Goal: Task Accomplishment & Management: Manage account settings

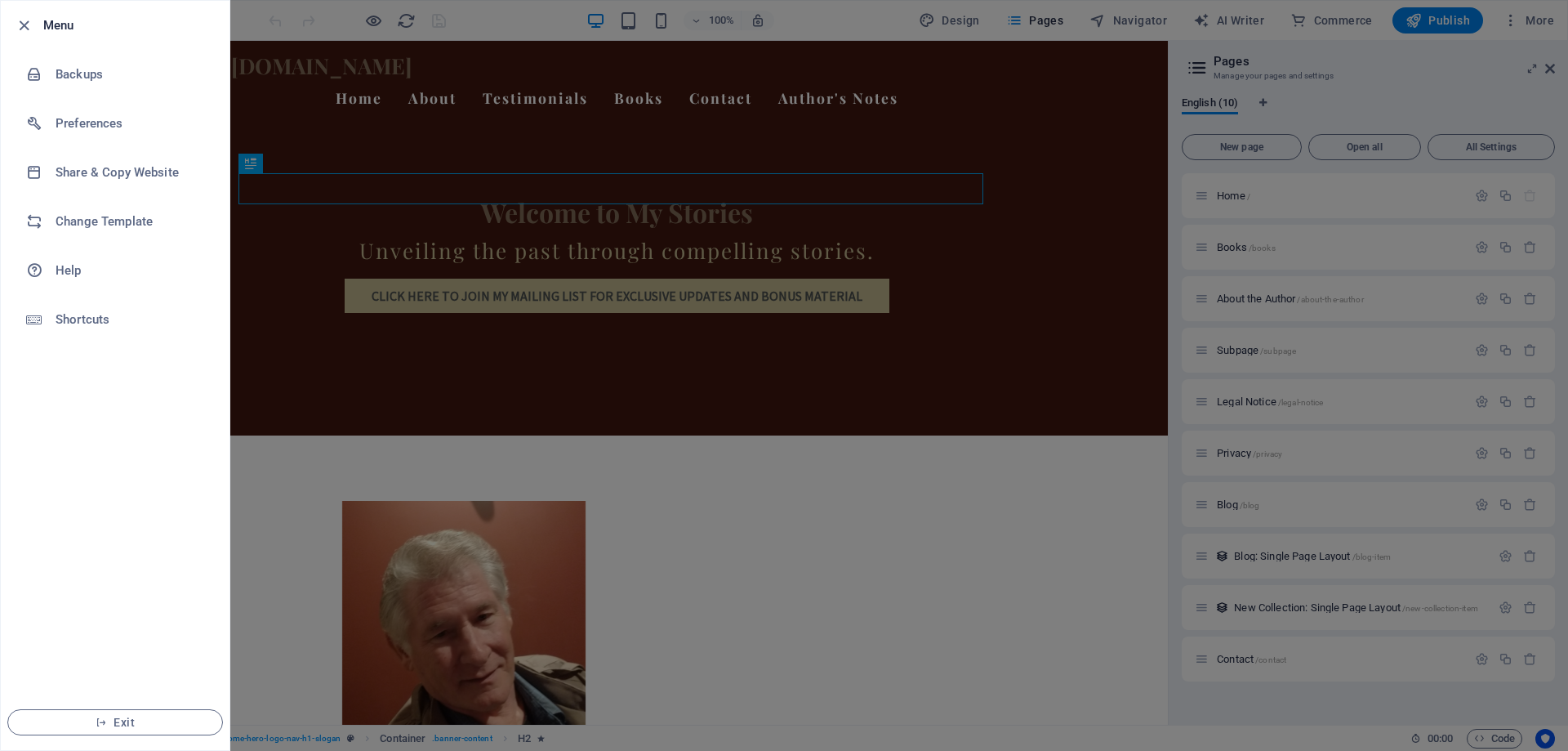
scroll to position [100, 0]
click at [1019, 416] on div at bounding box center [784, 376] width 1568 height 751
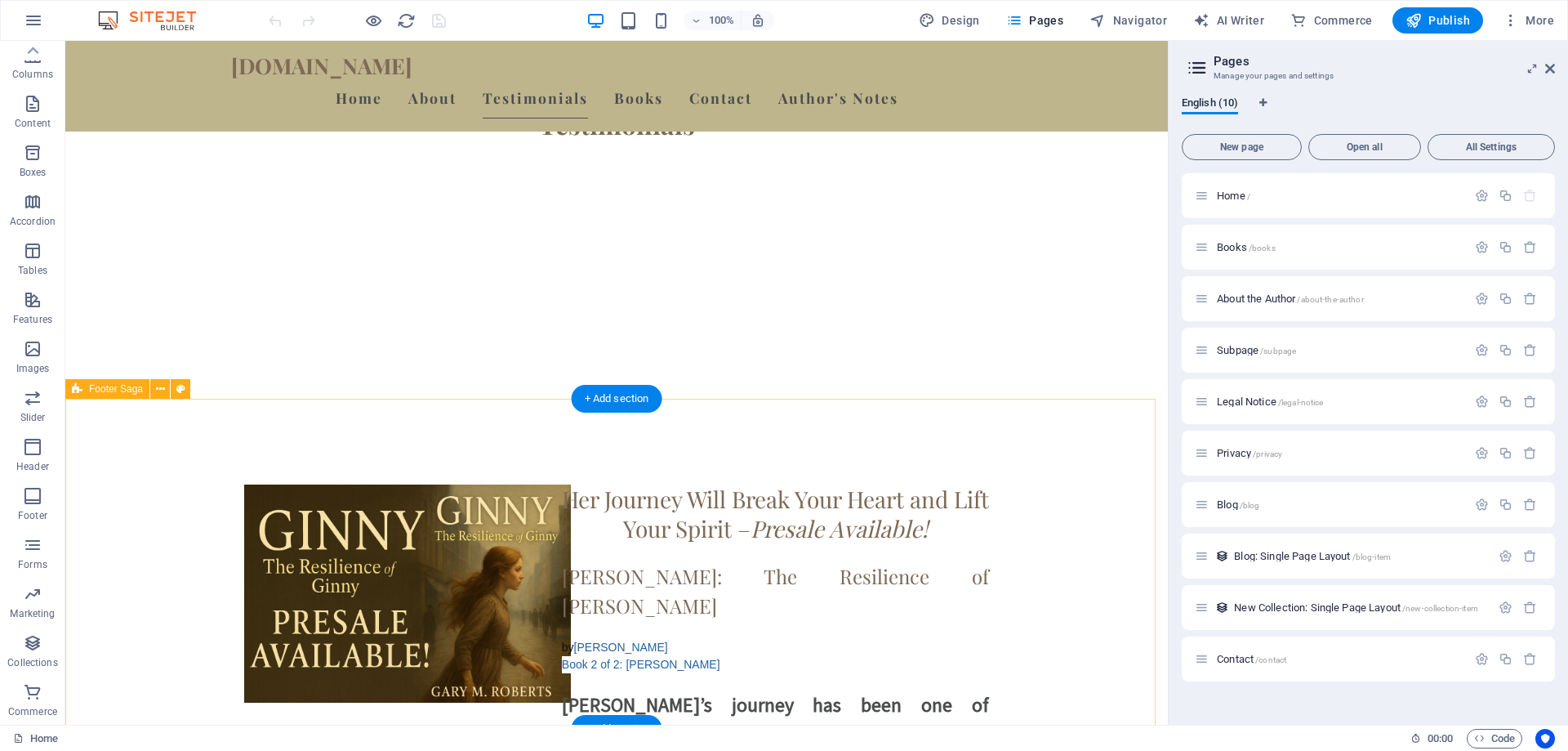
scroll to position [3235, 0]
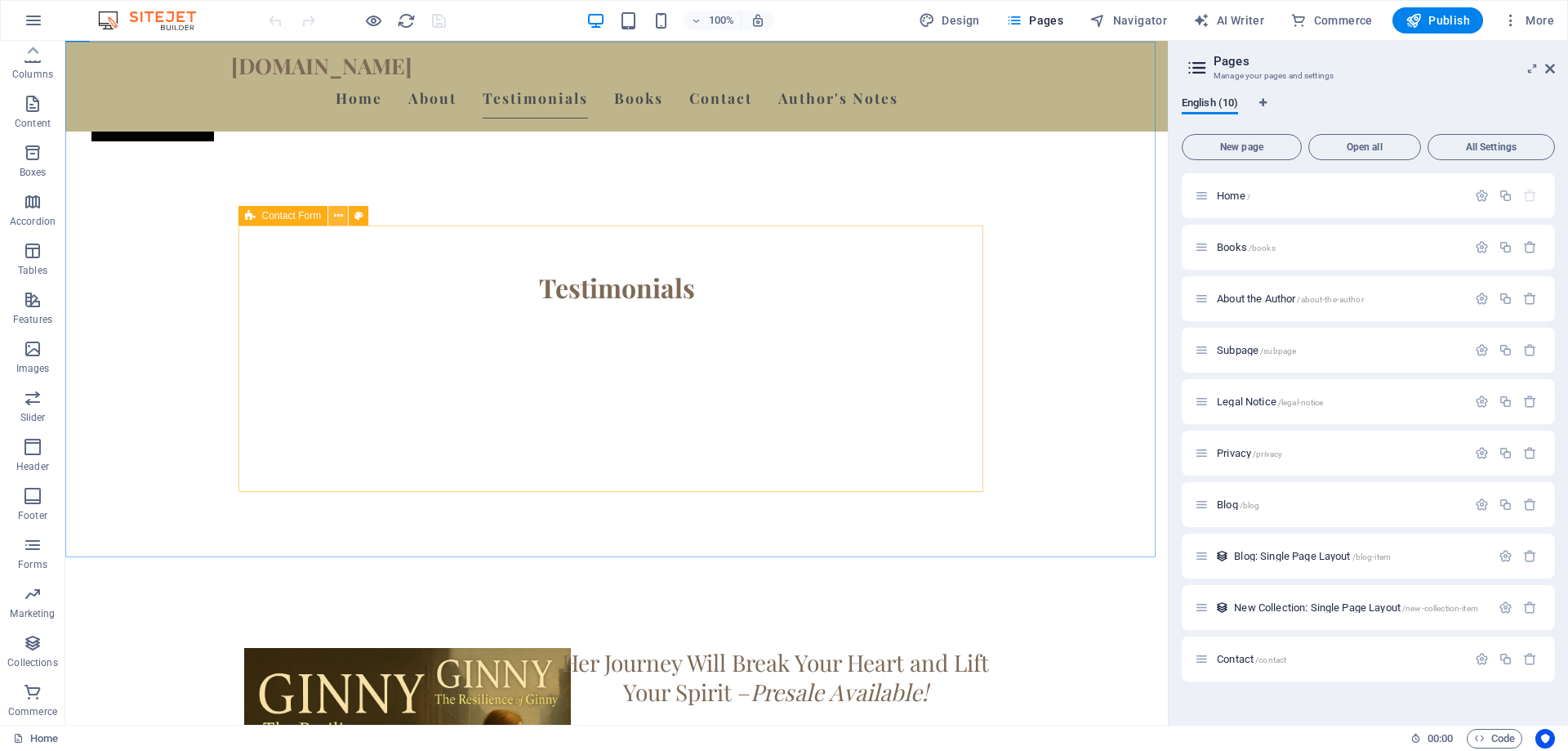
click at [336, 216] on icon at bounding box center [337, 217] width 9 height 18
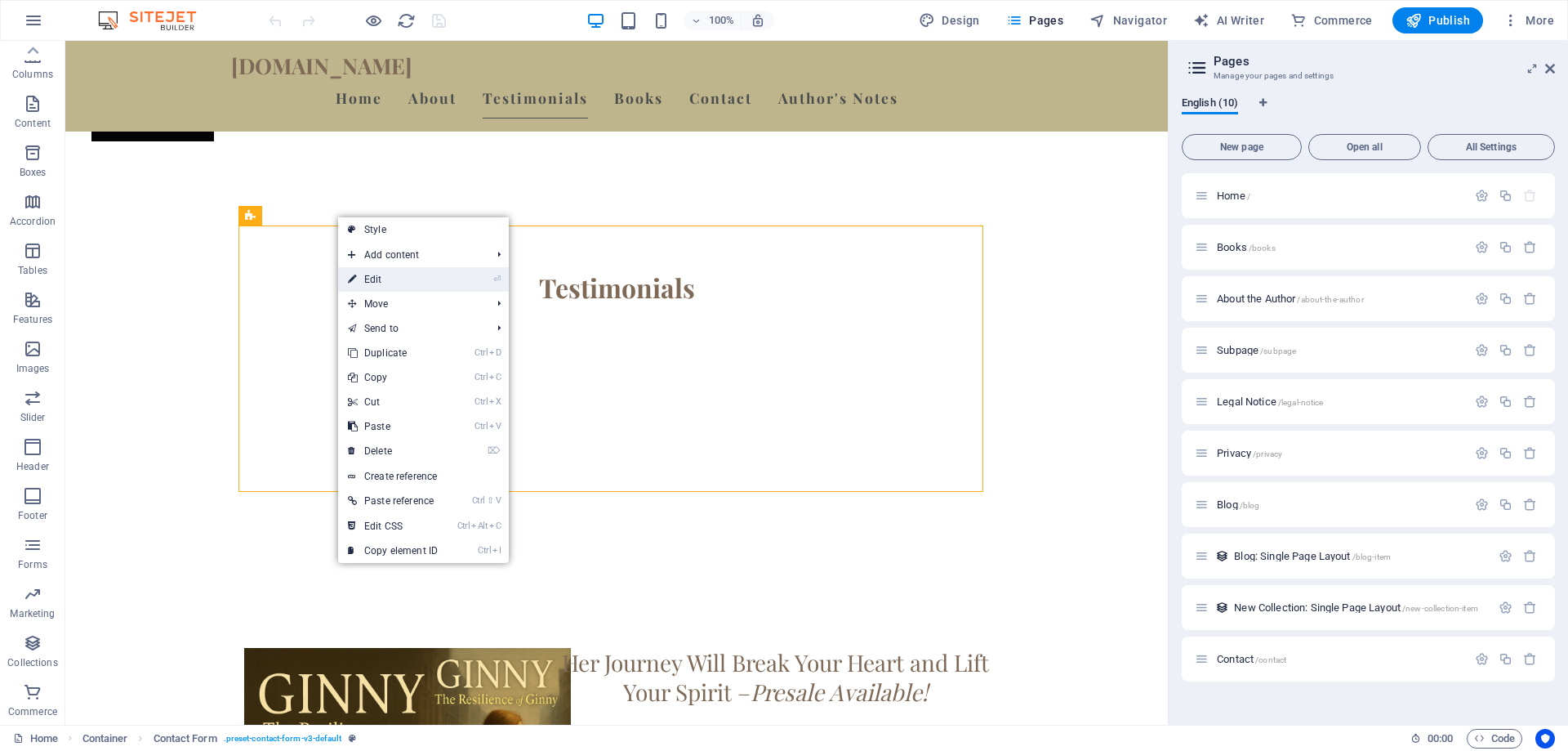
click at [385, 276] on link "⏎ Edit" at bounding box center [393, 279] width 109 height 24
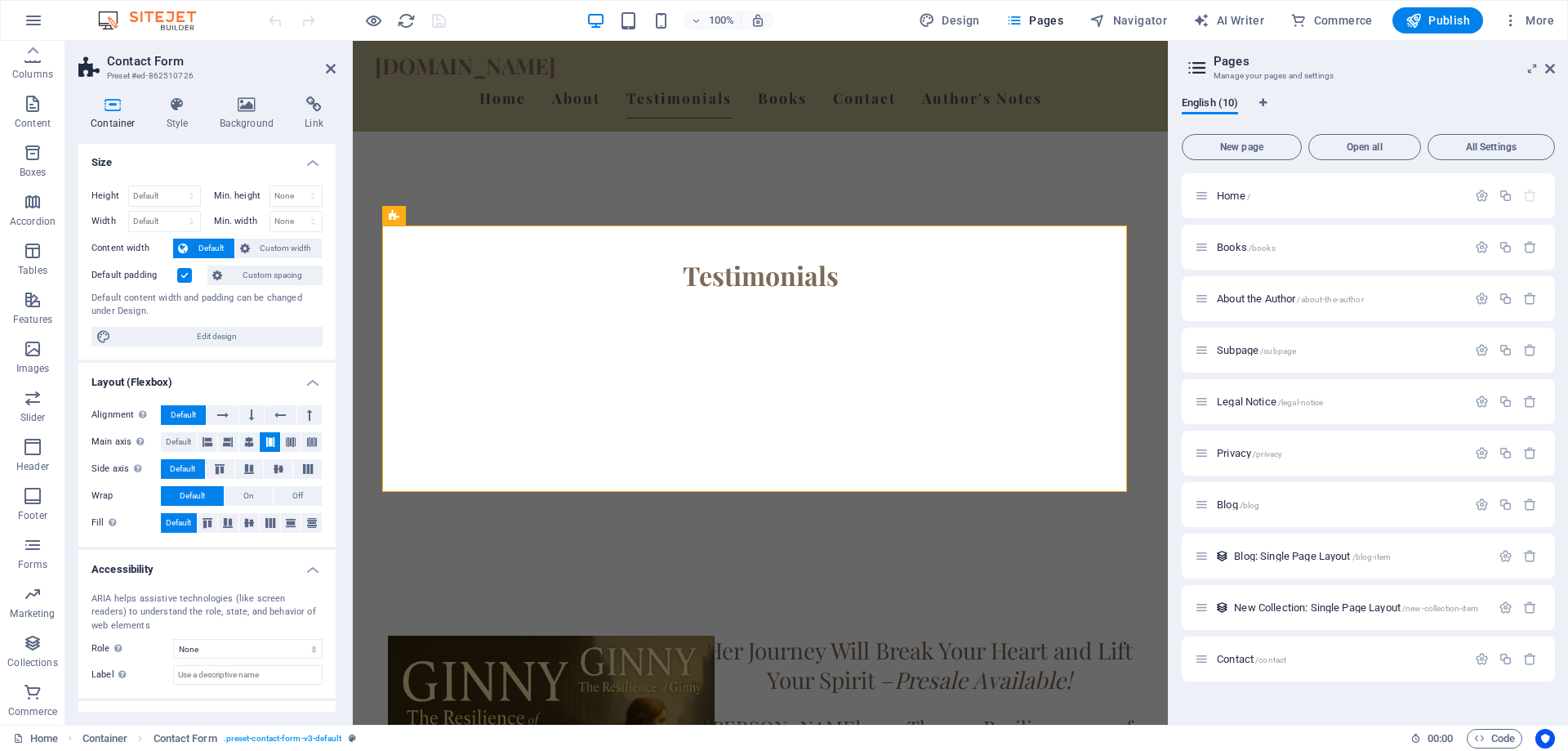
scroll to position [0, 0]
click at [167, 109] on icon at bounding box center [177, 104] width 47 height 17
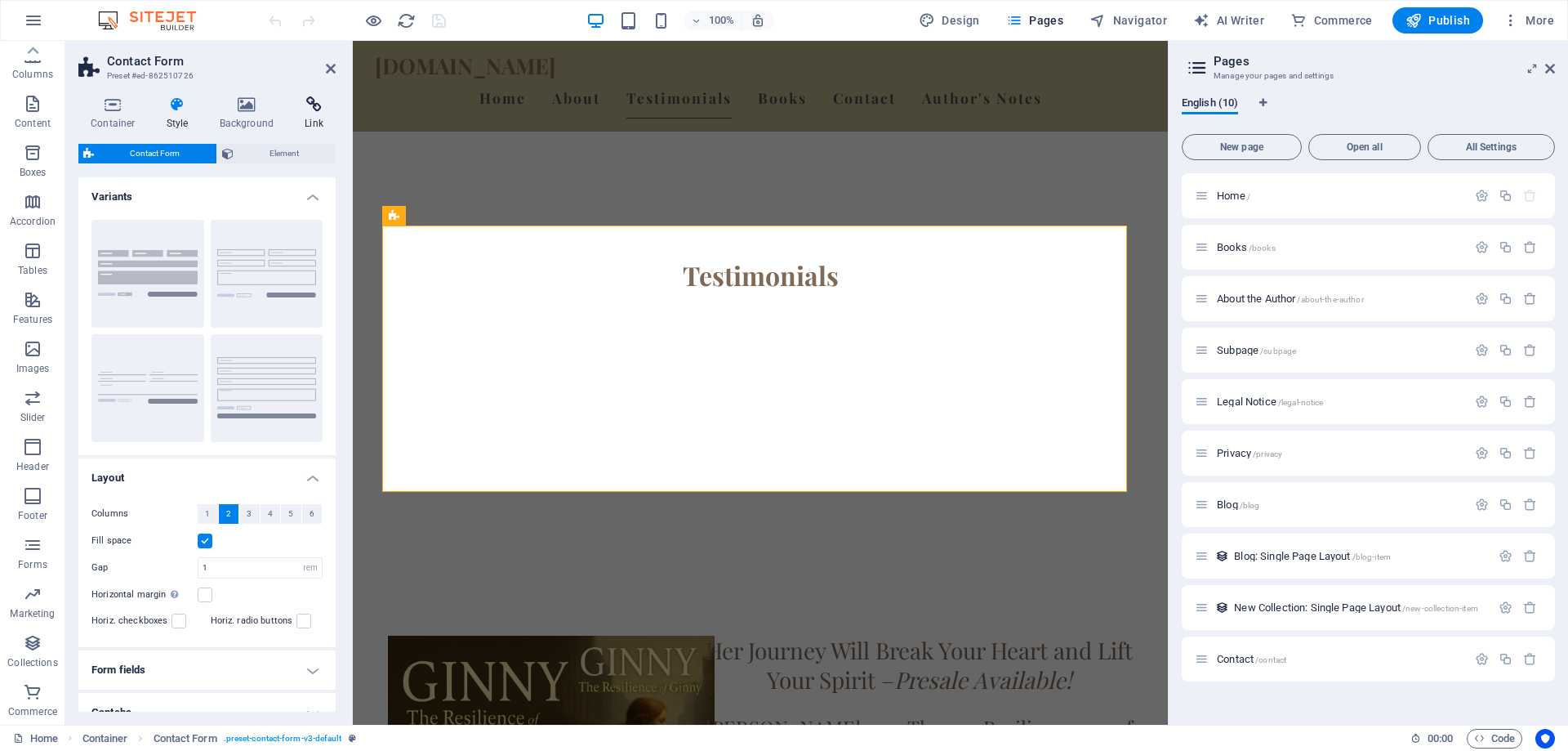
click at [324, 102] on icon at bounding box center [314, 104] width 43 height 17
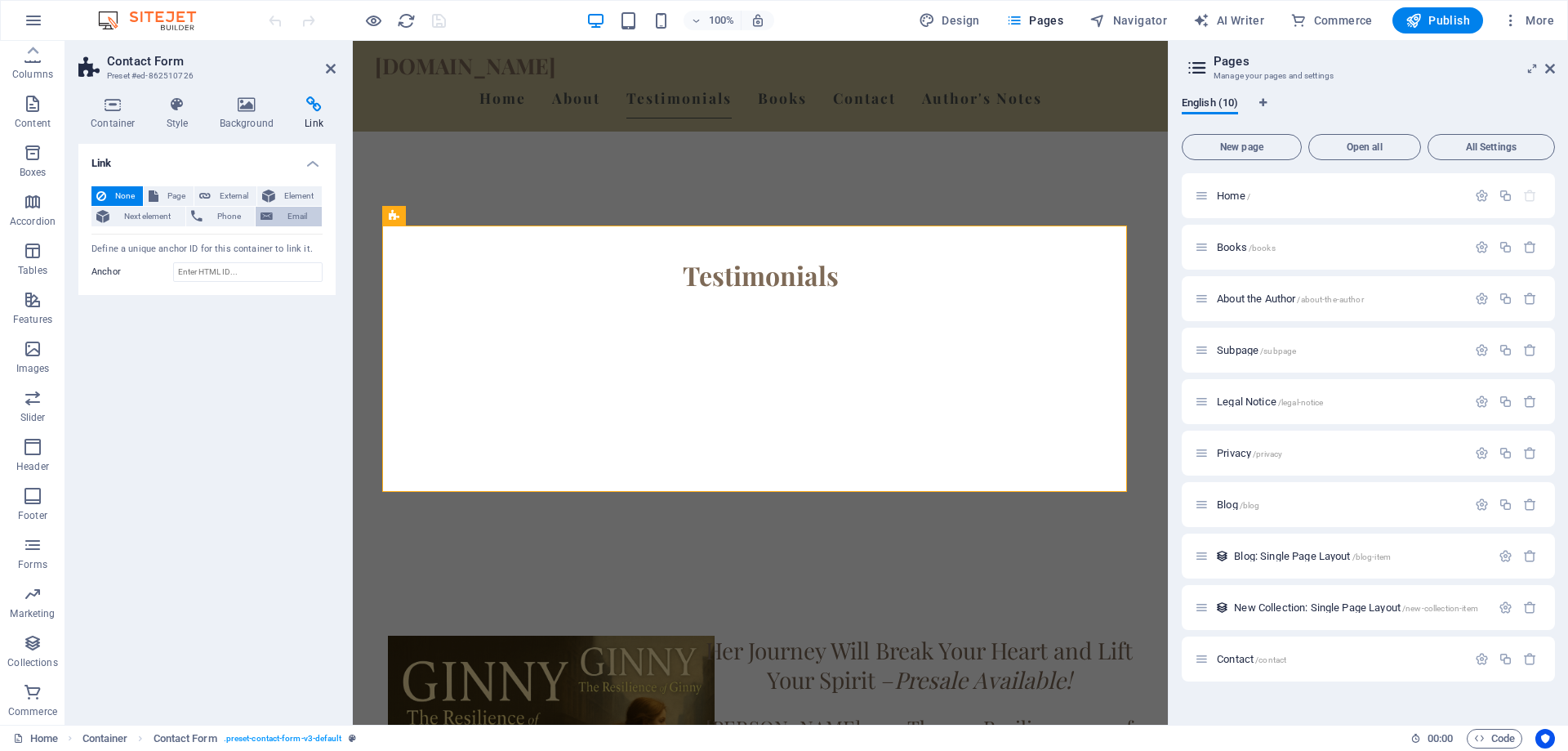
click at [279, 216] on span "Email" at bounding box center [297, 217] width 39 height 20
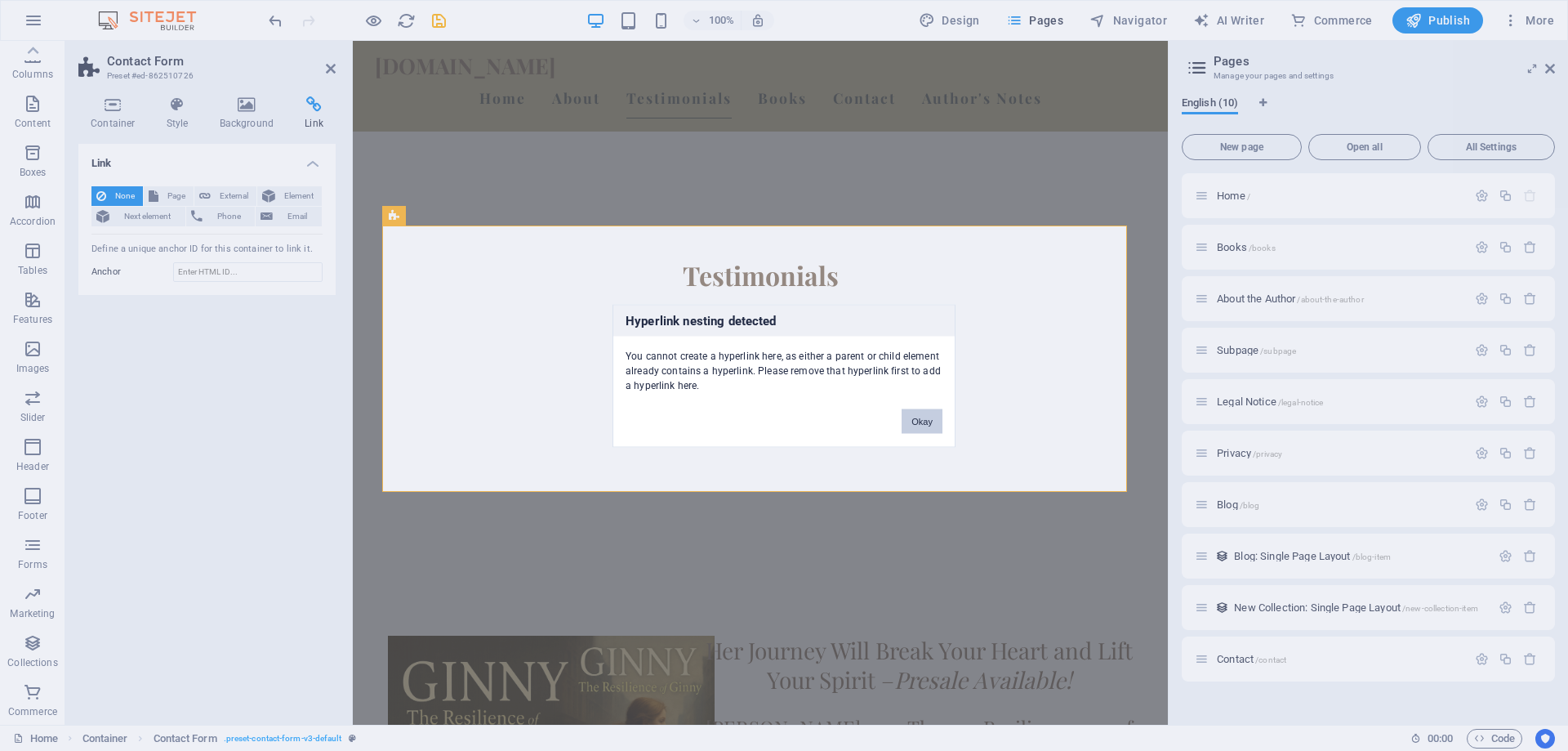
click at [917, 424] on button "Okay" at bounding box center [921, 420] width 41 height 24
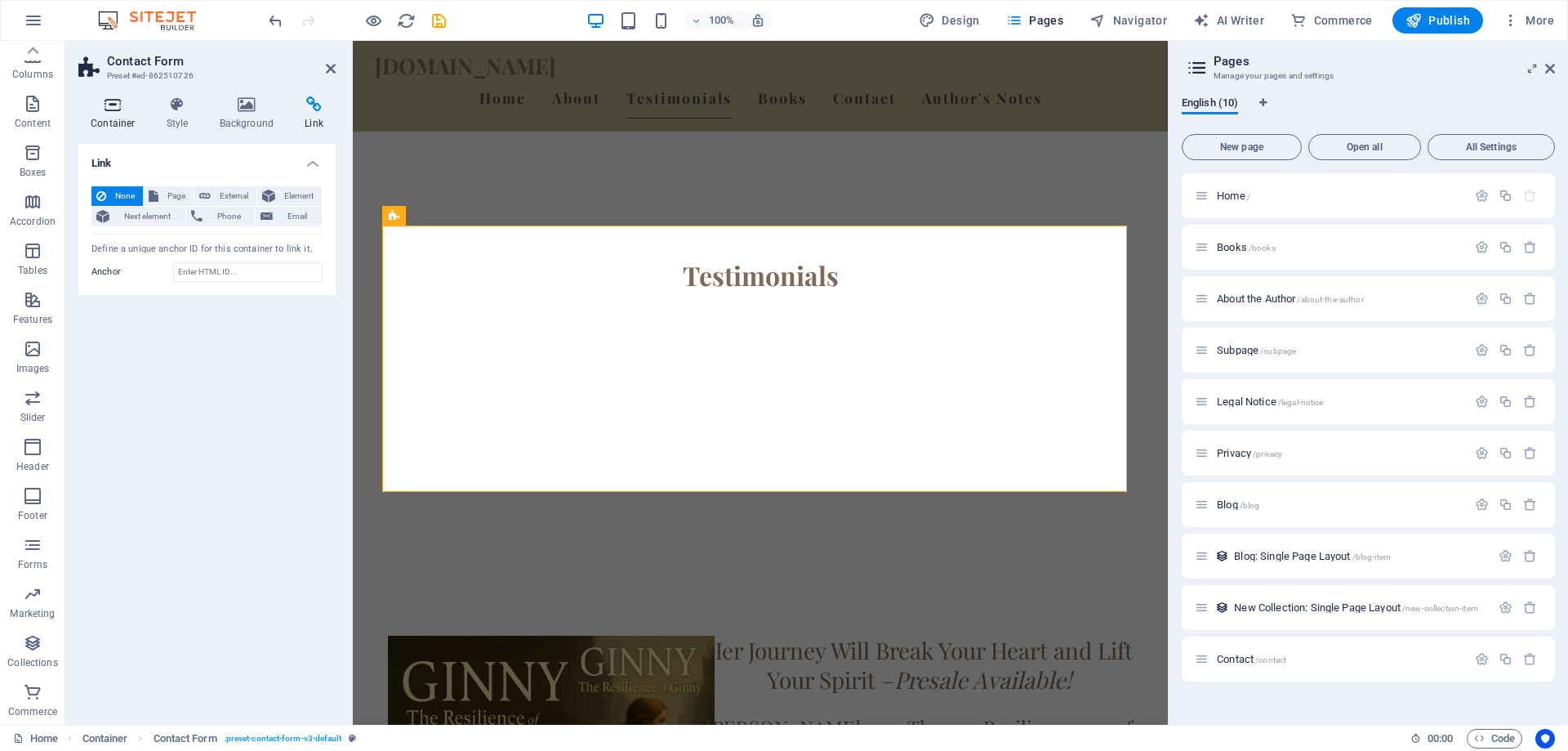
click at [121, 106] on icon at bounding box center [112, 104] width 69 height 17
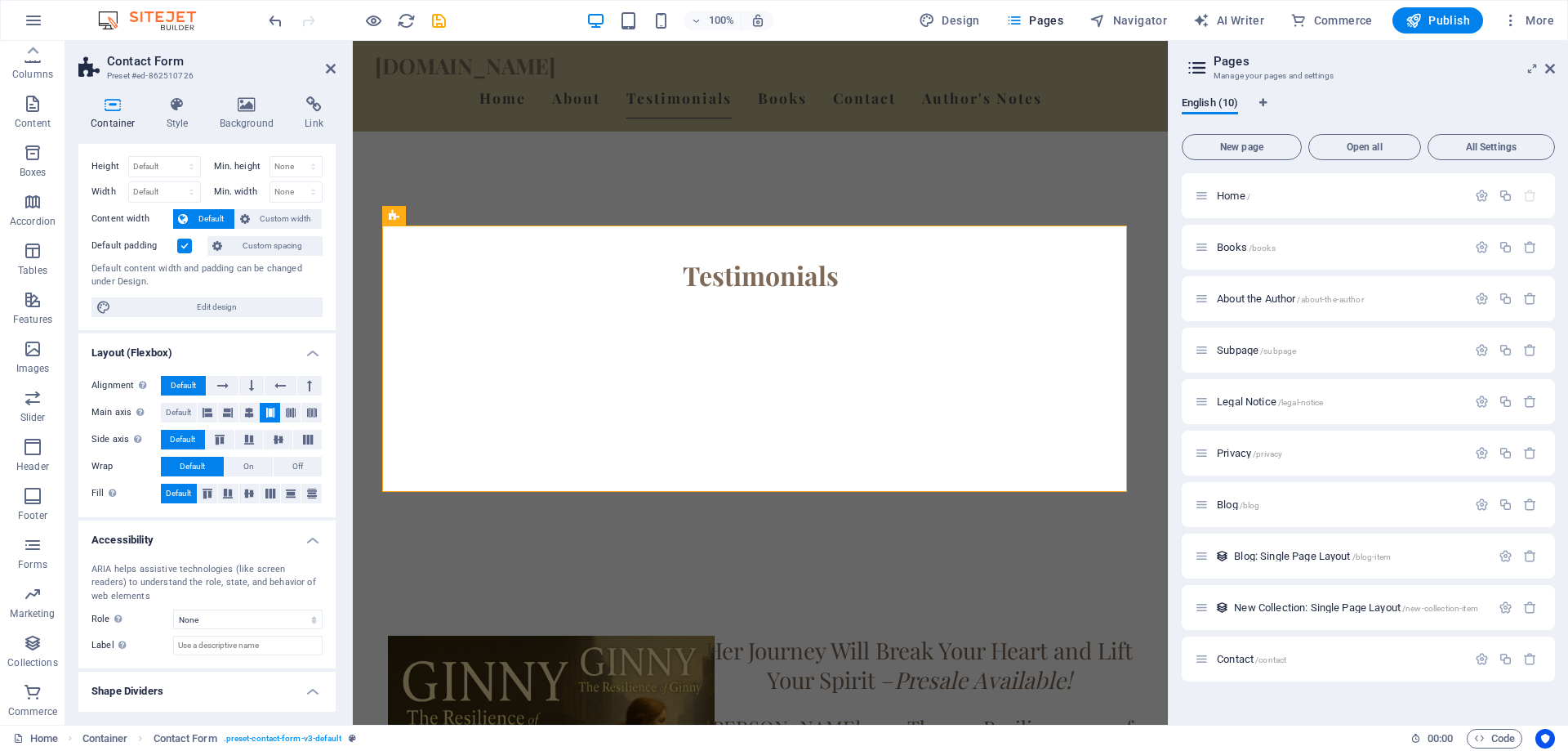
scroll to position [65, 0]
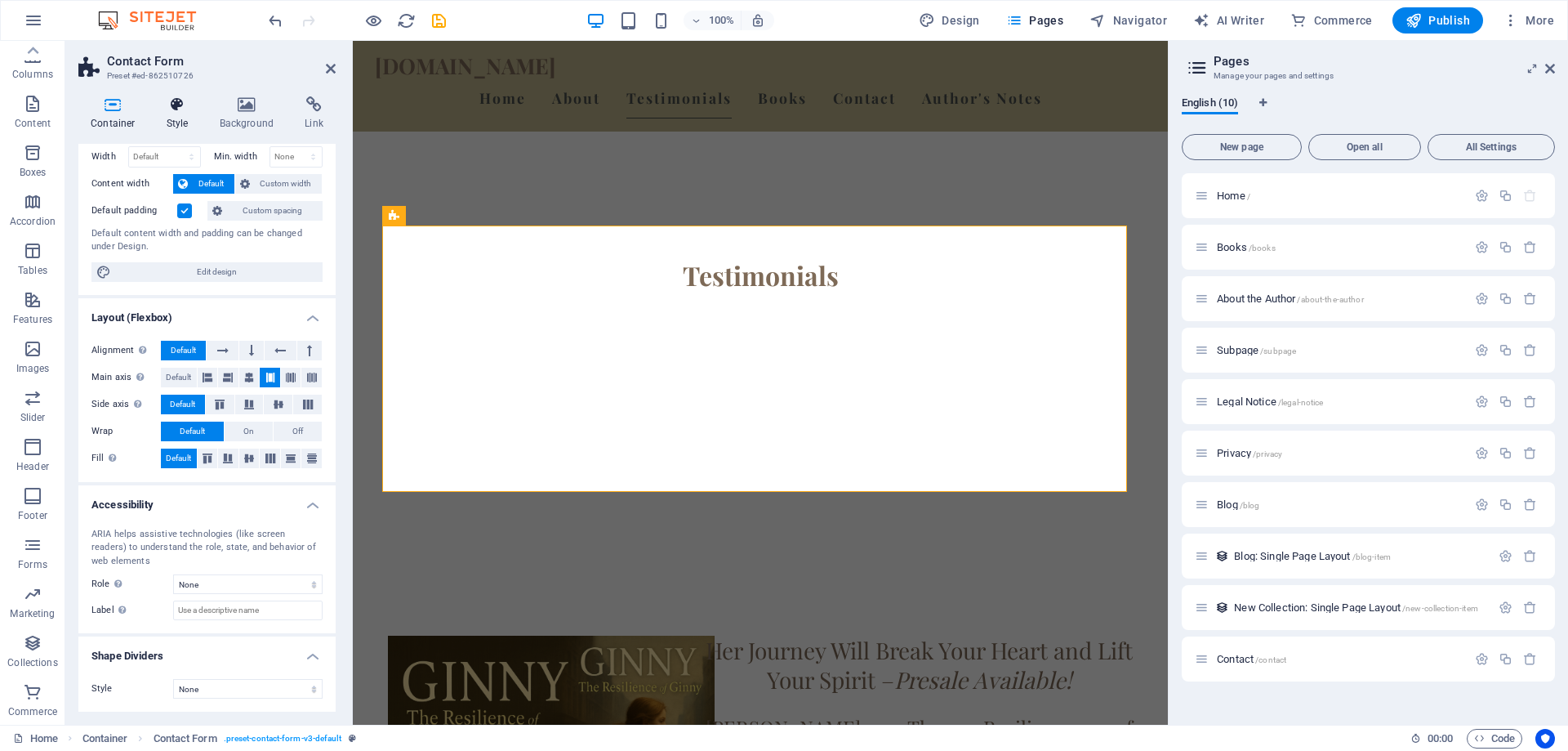
click at [175, 118] on h4 "Style" at bounding box center [180, 113] width 53 height 34
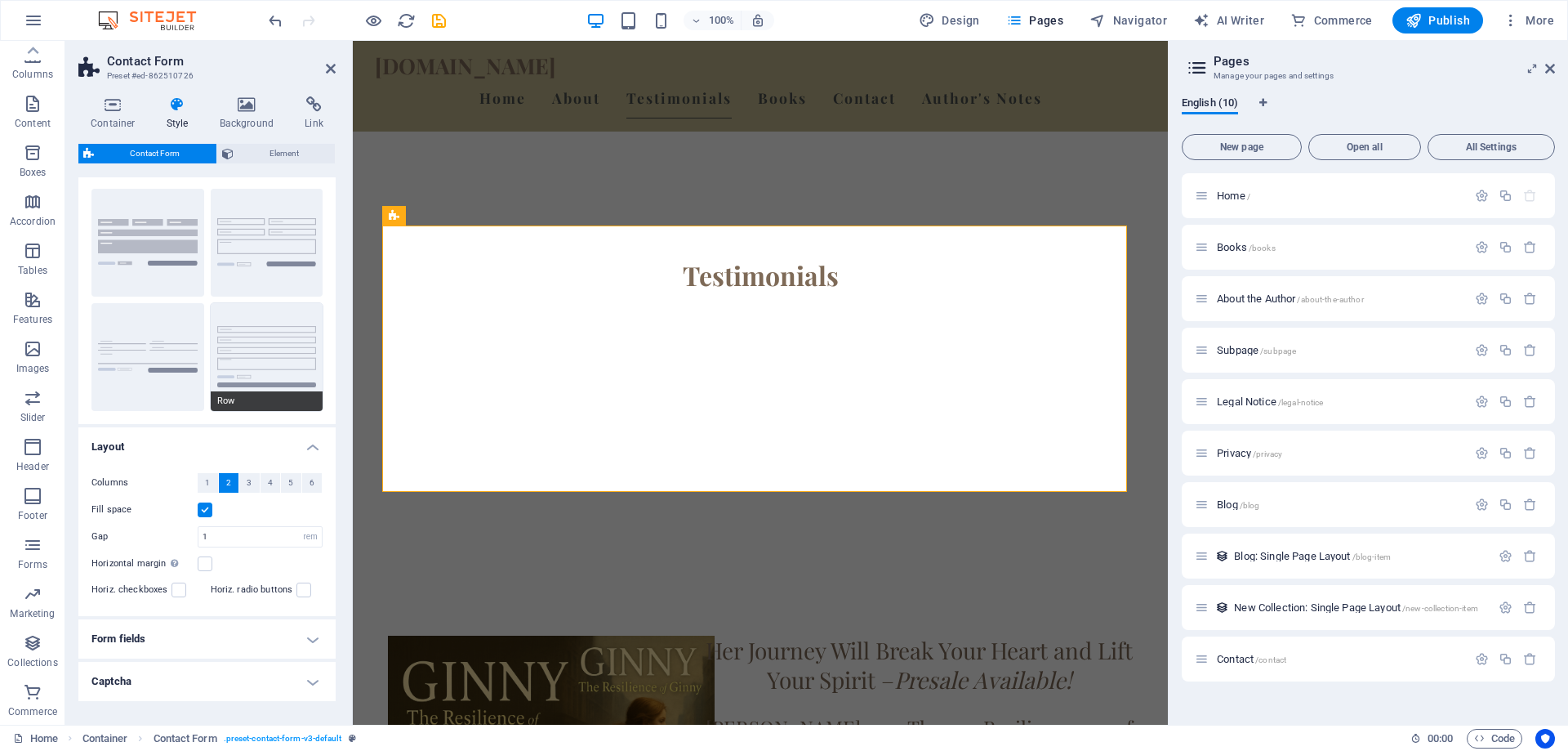
scroll to position [86, 0]
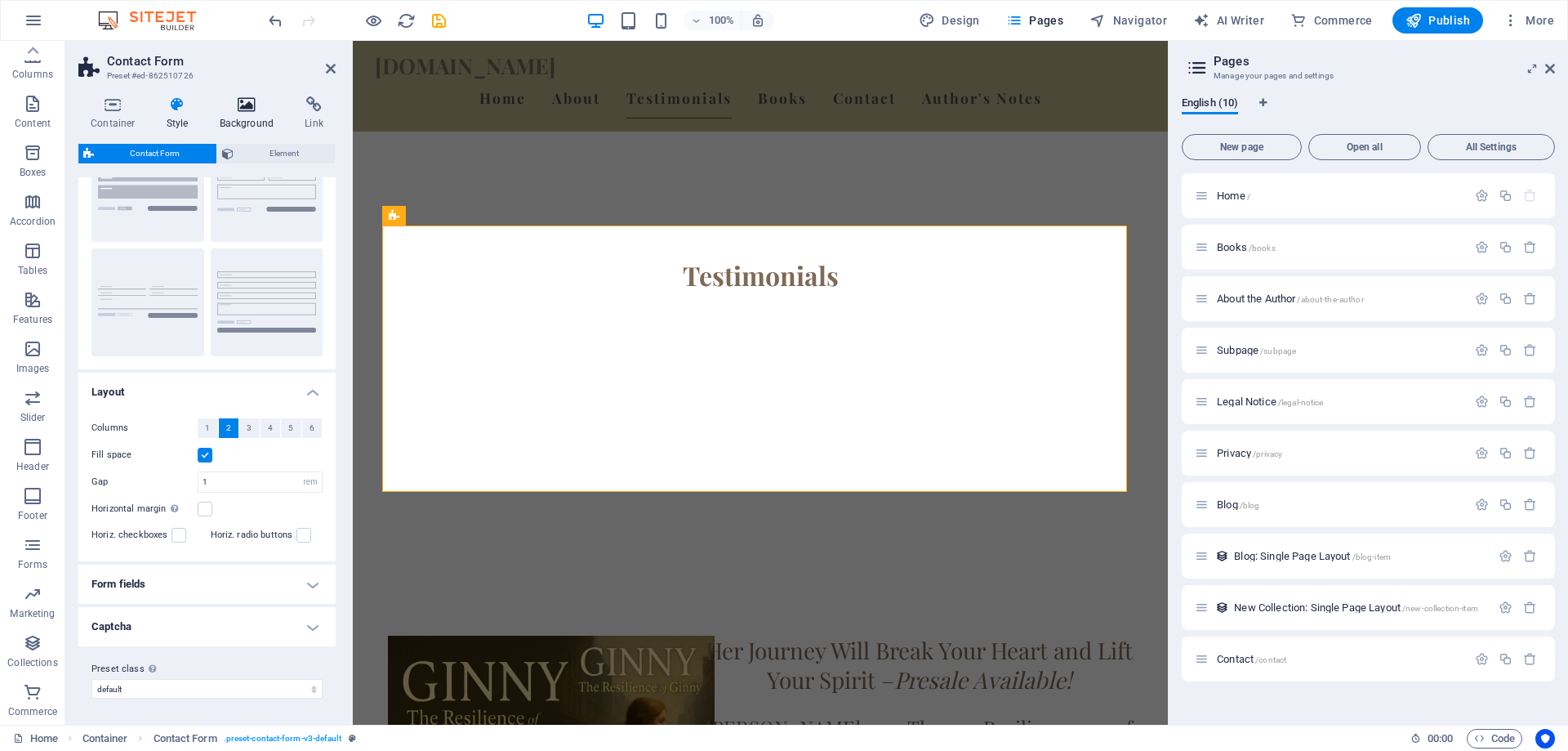
click at [245, 113] on h4 "Background" at bounding box center [251, 113] width 86 height 34
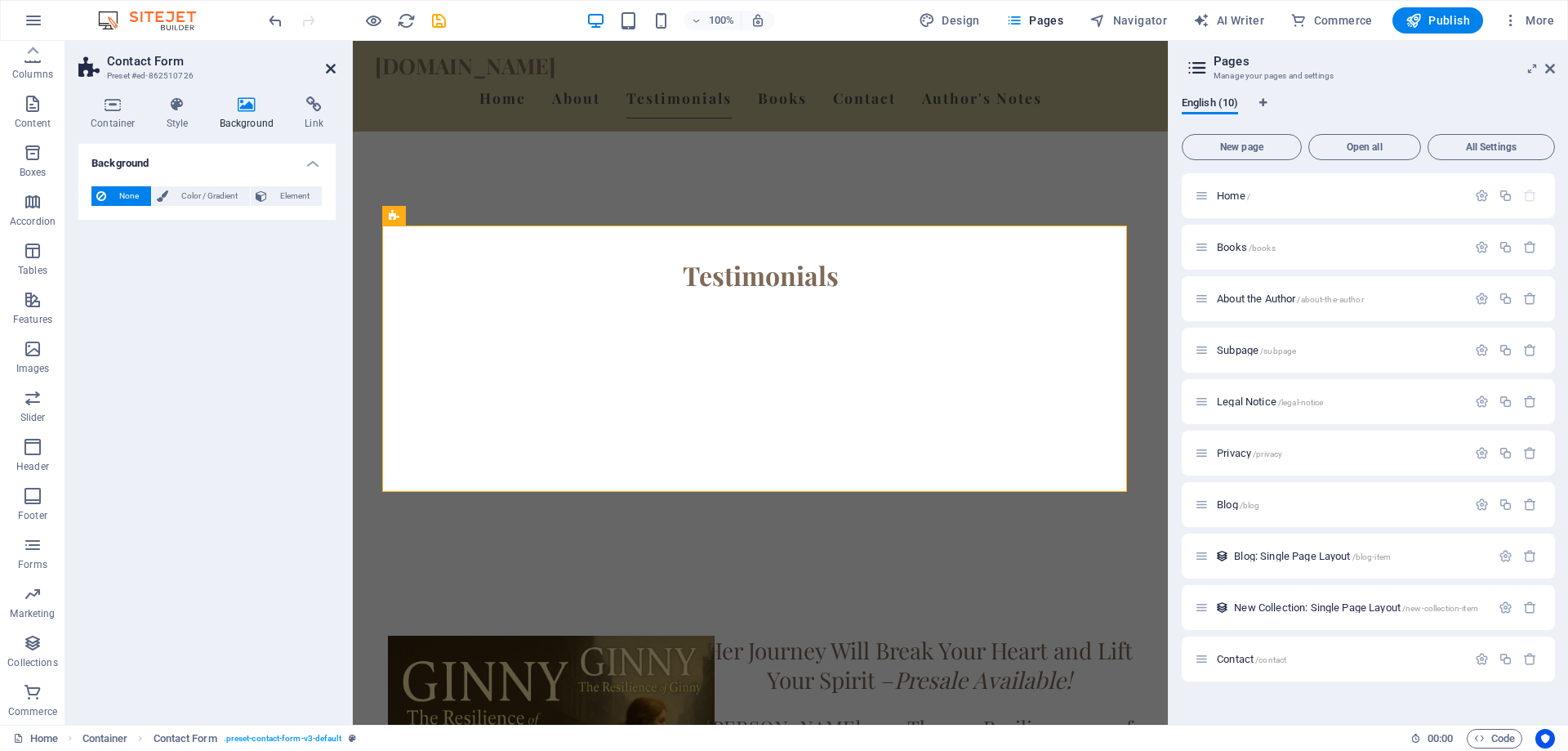
click at [329, 67] on icon at bounding box center [331, 68] width 10 height 13
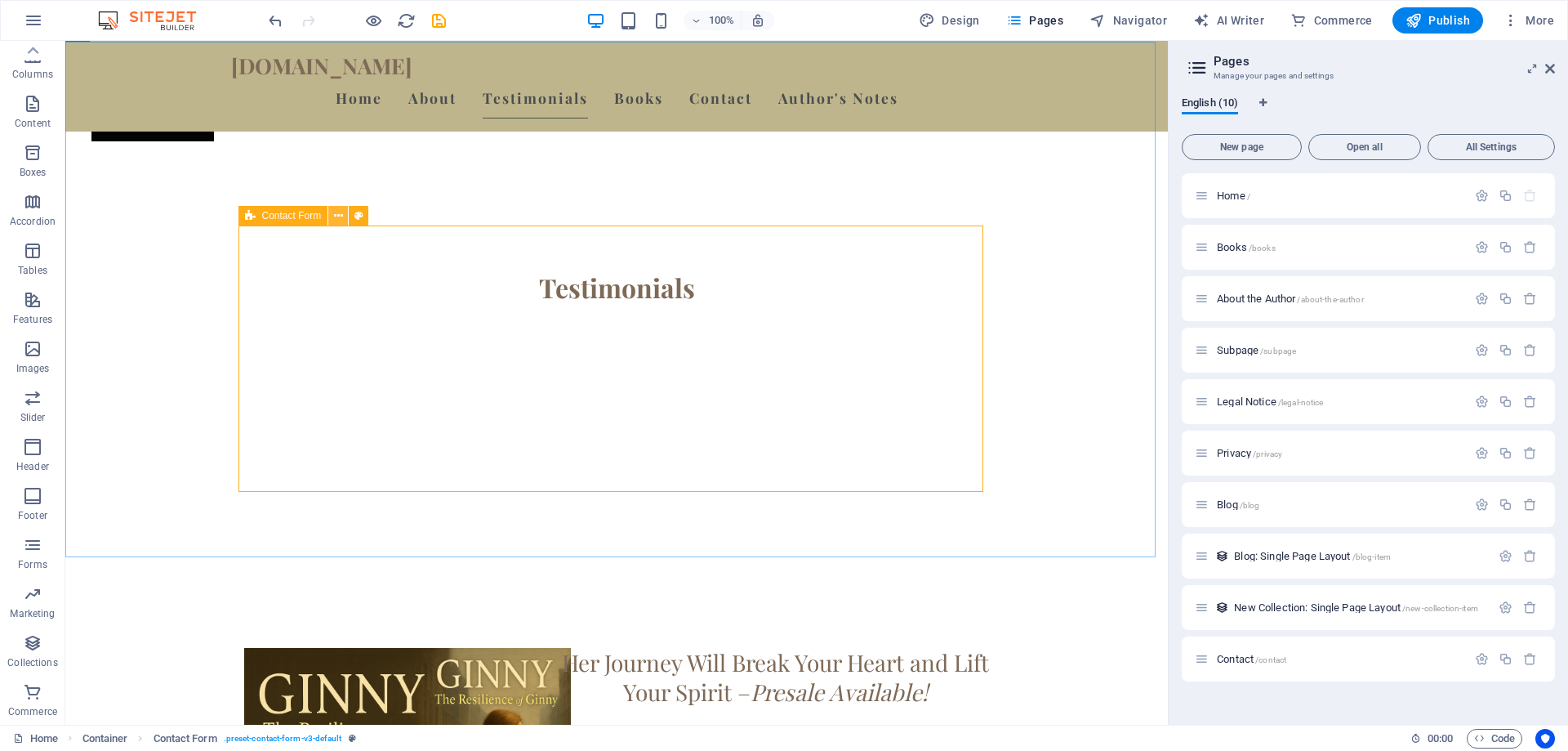
click at [340, 214] on icon at bounding box center [337, 217] width 9 height 18
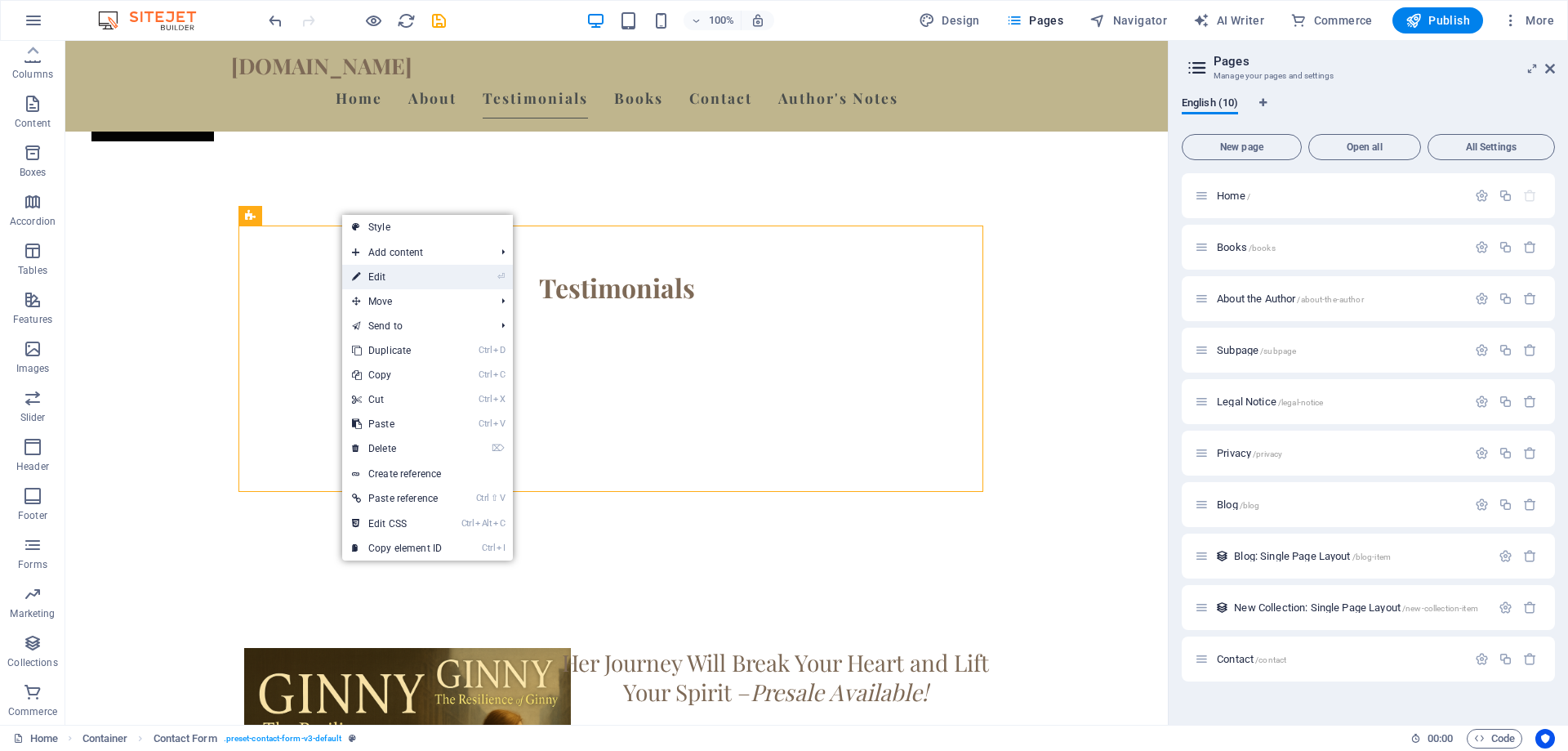
click at [374, 280] on link "⏎ Edit" at bounding box center [397, 276] width 109 height 24
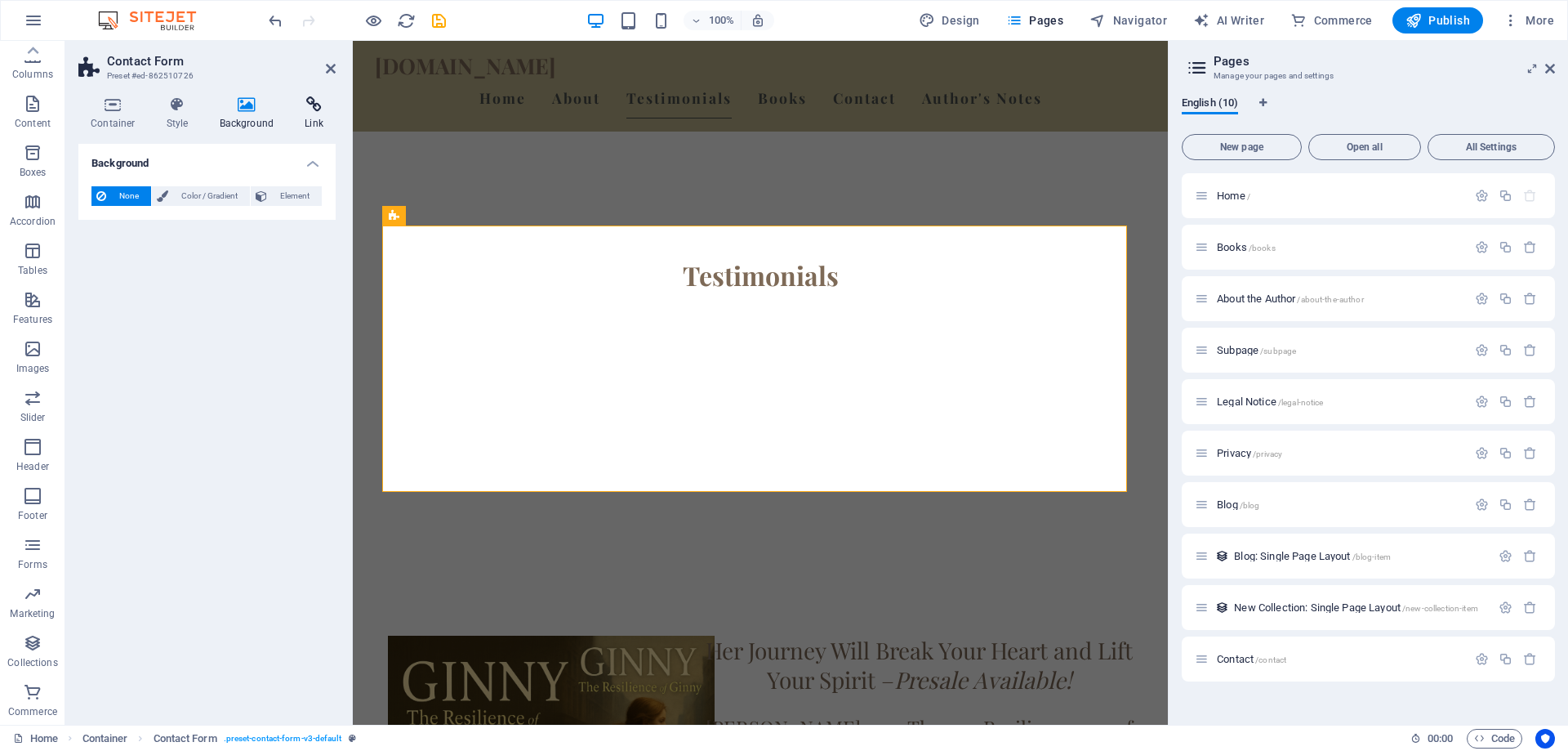
click at [315, 107] on icon at bounding box center [314, 104] width 43 height 17
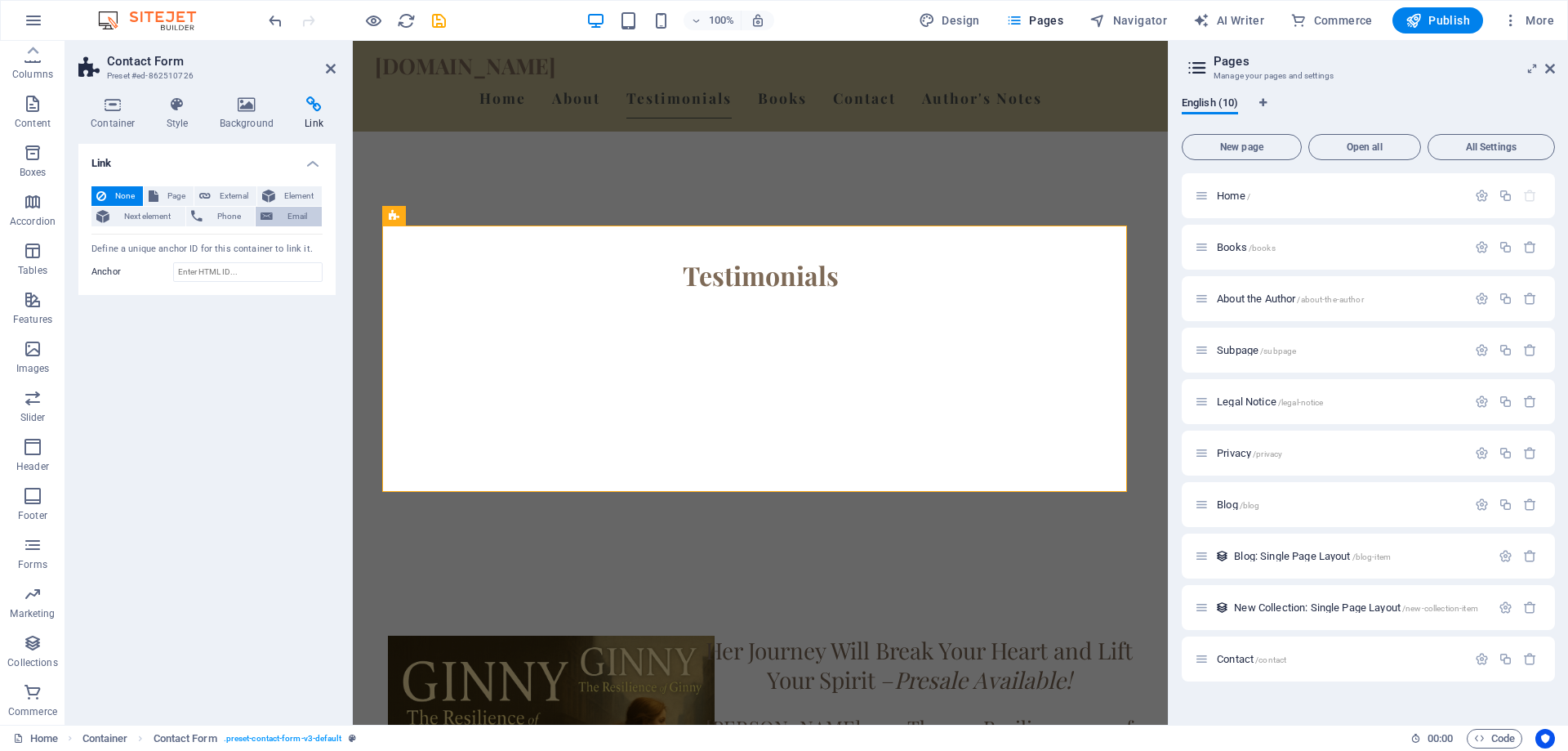
click at [295, 216] on span "Email" at bounding box center [297, 217] width 39 height 20
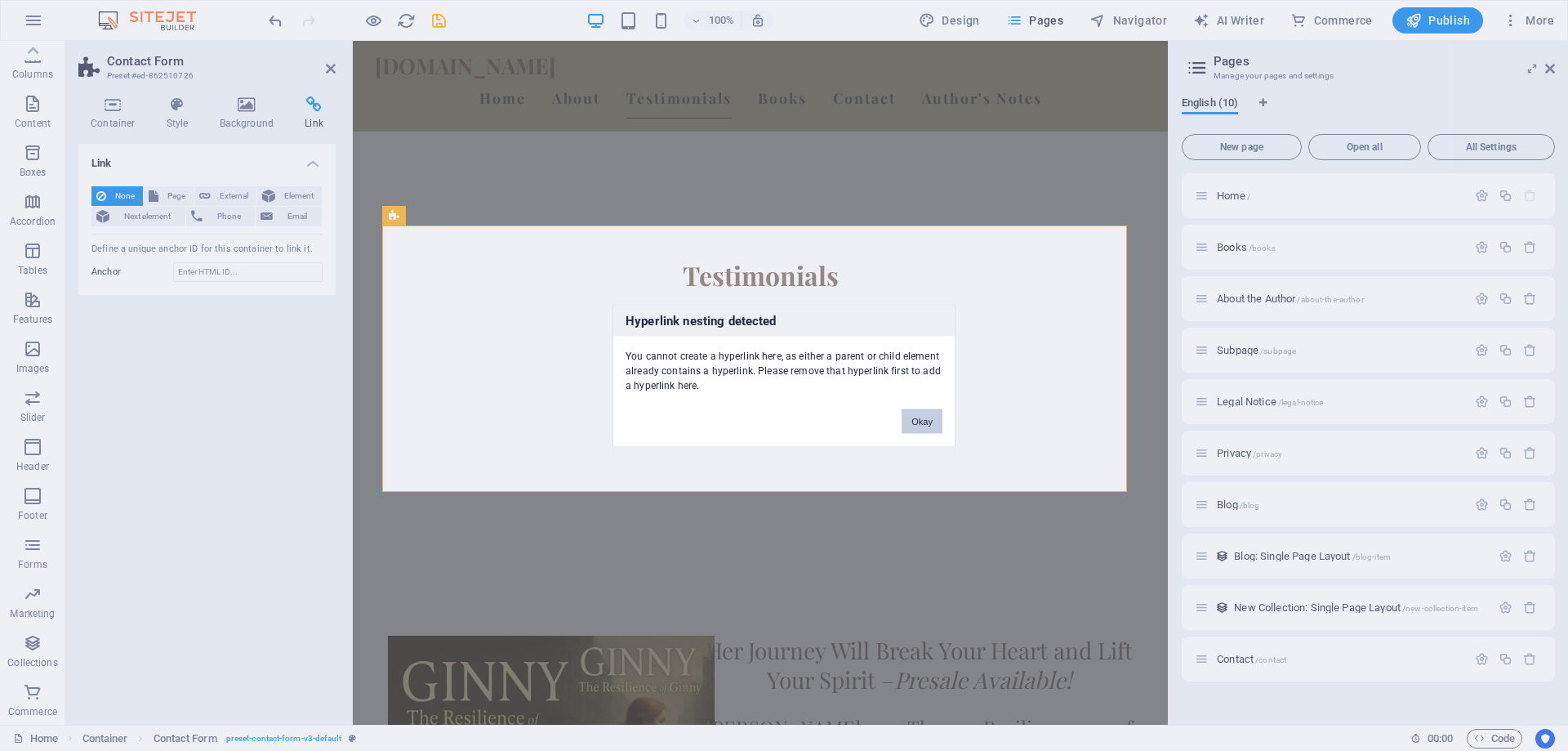
click at [920, 424] on button "Okay" at bounding box center [921, 420] width 41 height 24
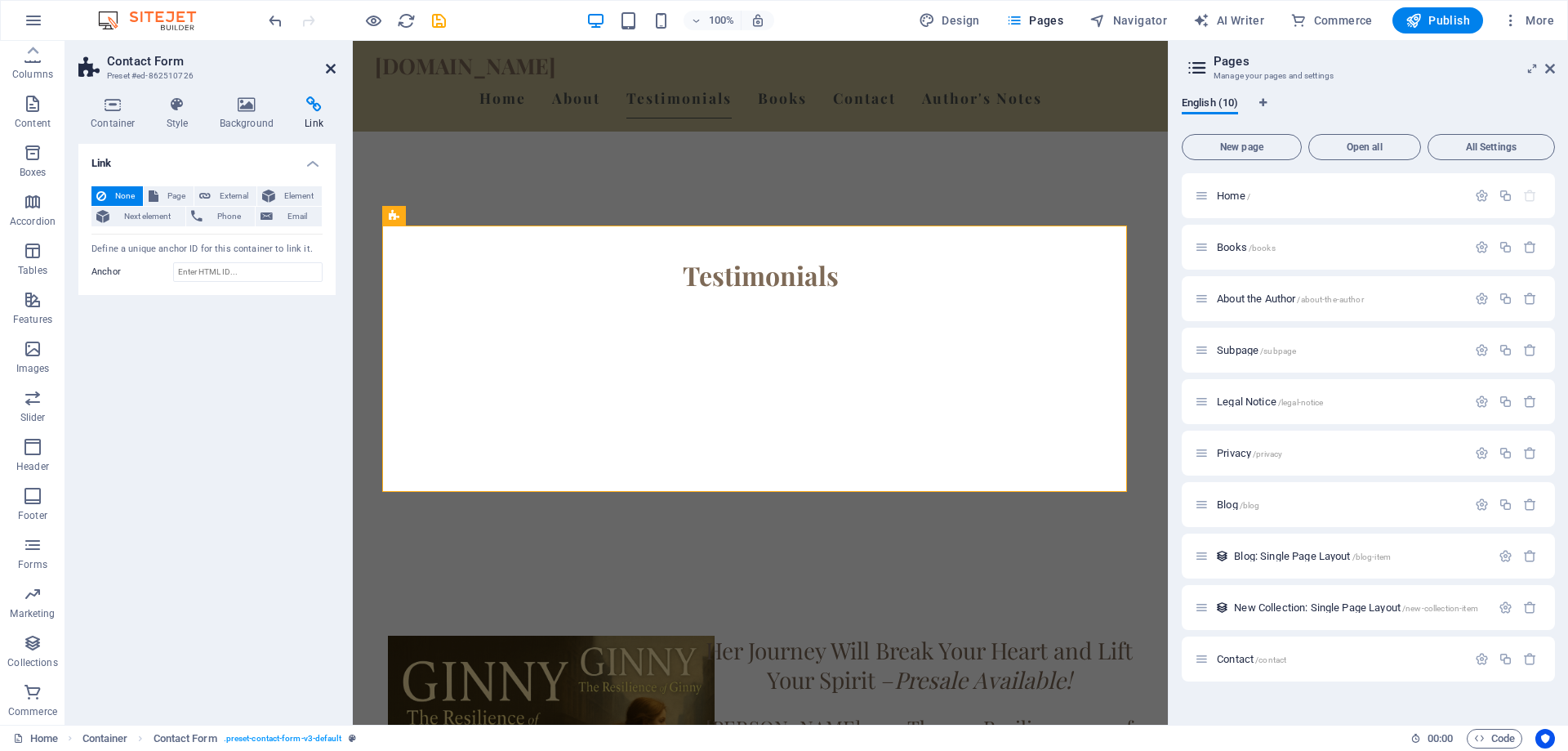
click at [332, 71] on icon at bounding box center [331, 68] width 10 height 13
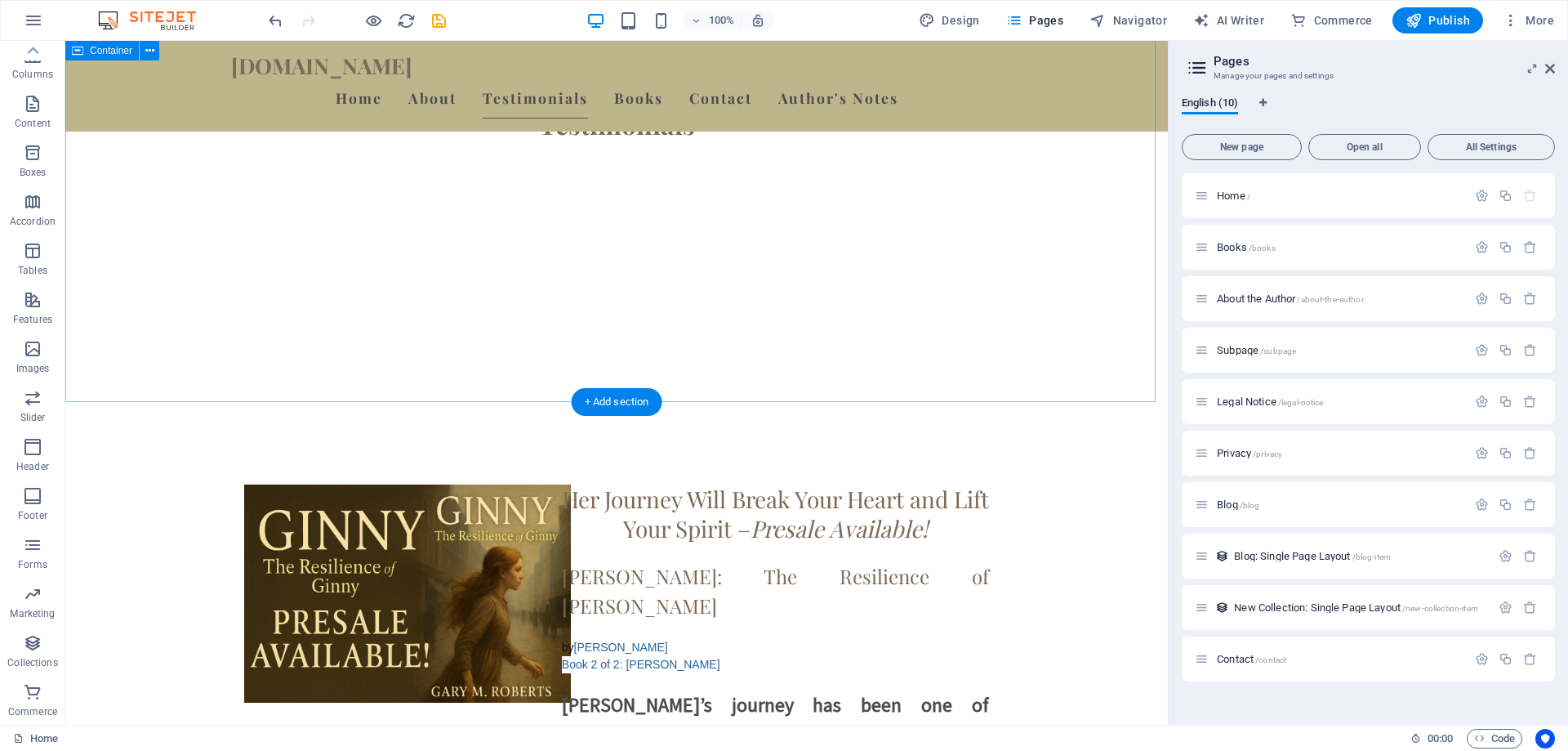
scroll to position [3235, 0]
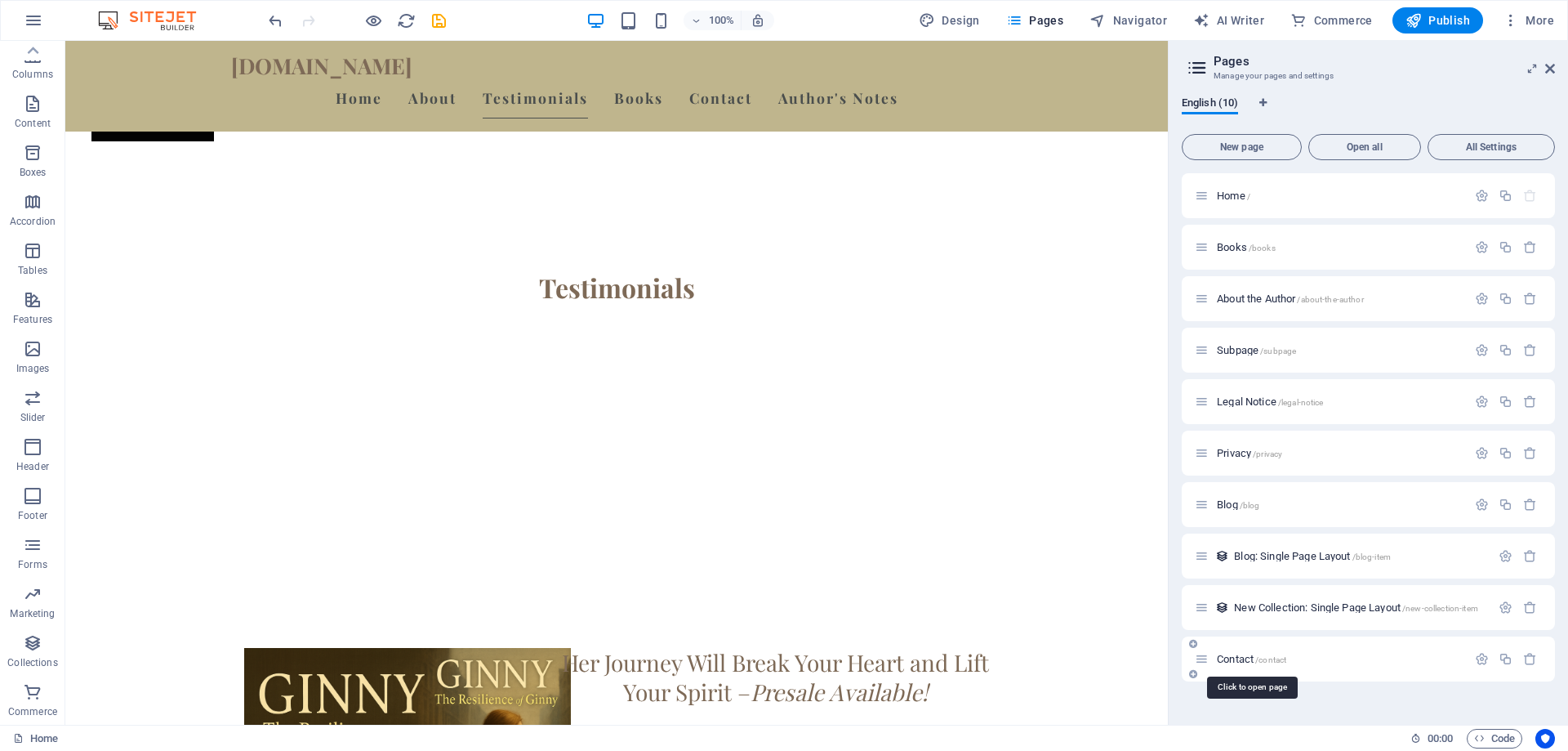
drag, startPoint x: 1275, startPoint y: 661, endPoint x: 1283, endPoint y: 664, distance: 8.5
click at [1274, 661] on span "/contact" at bounding box center [1271, 659] width 31 height 9
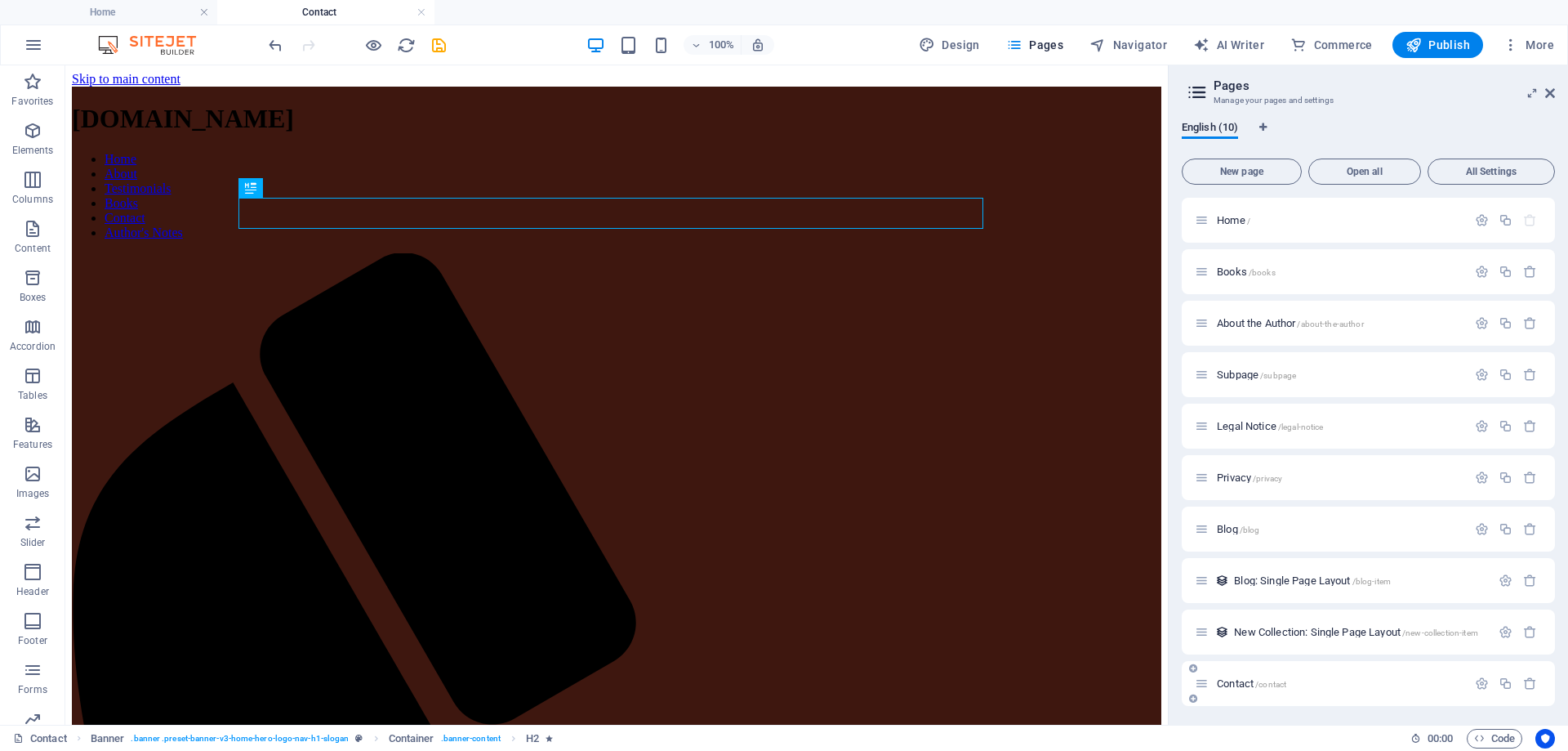
scroll to position [0, 0]
click at [1482, 685] on icon "button" at bounding box center [1481, 683] width 14 height 14
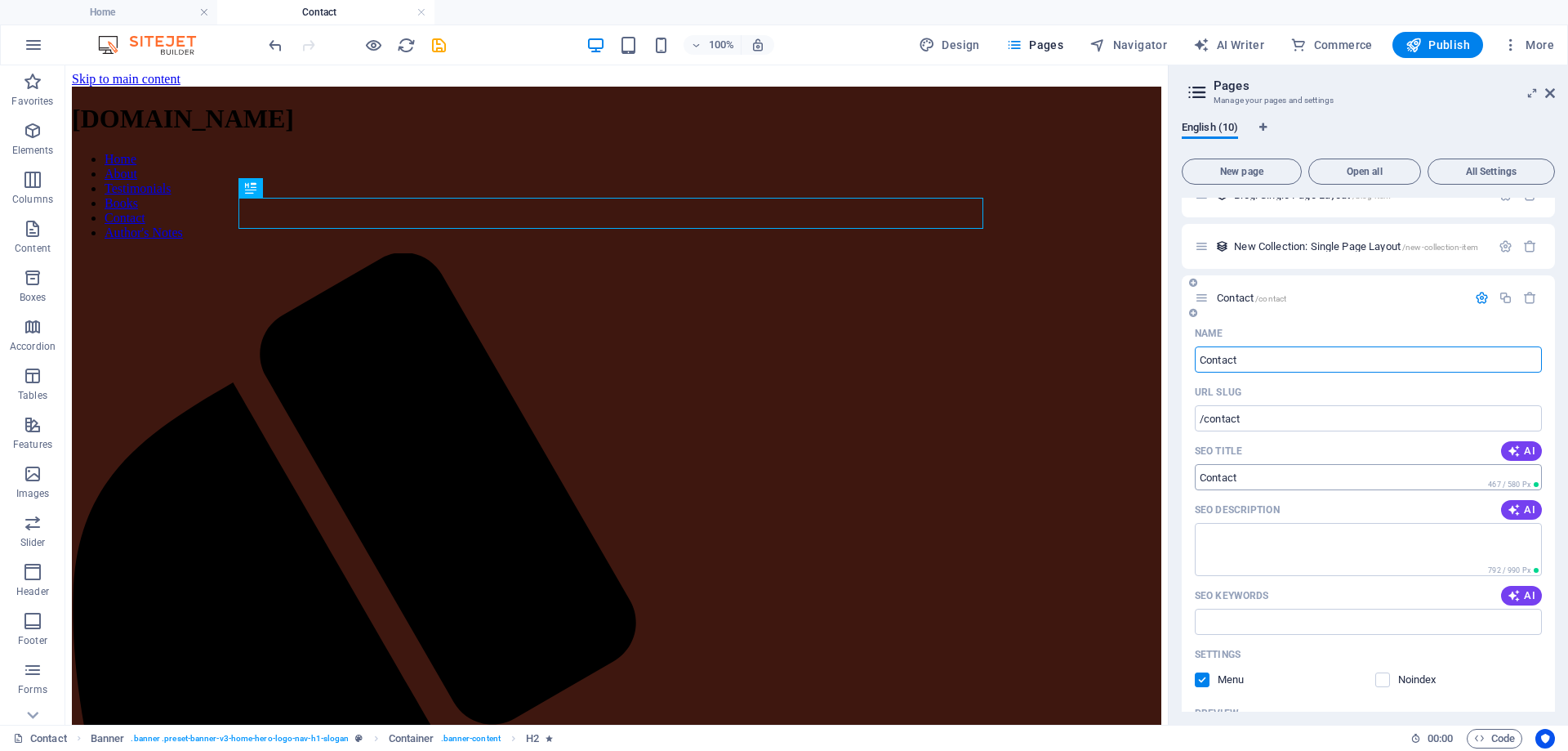
scroll to position [409, 0]
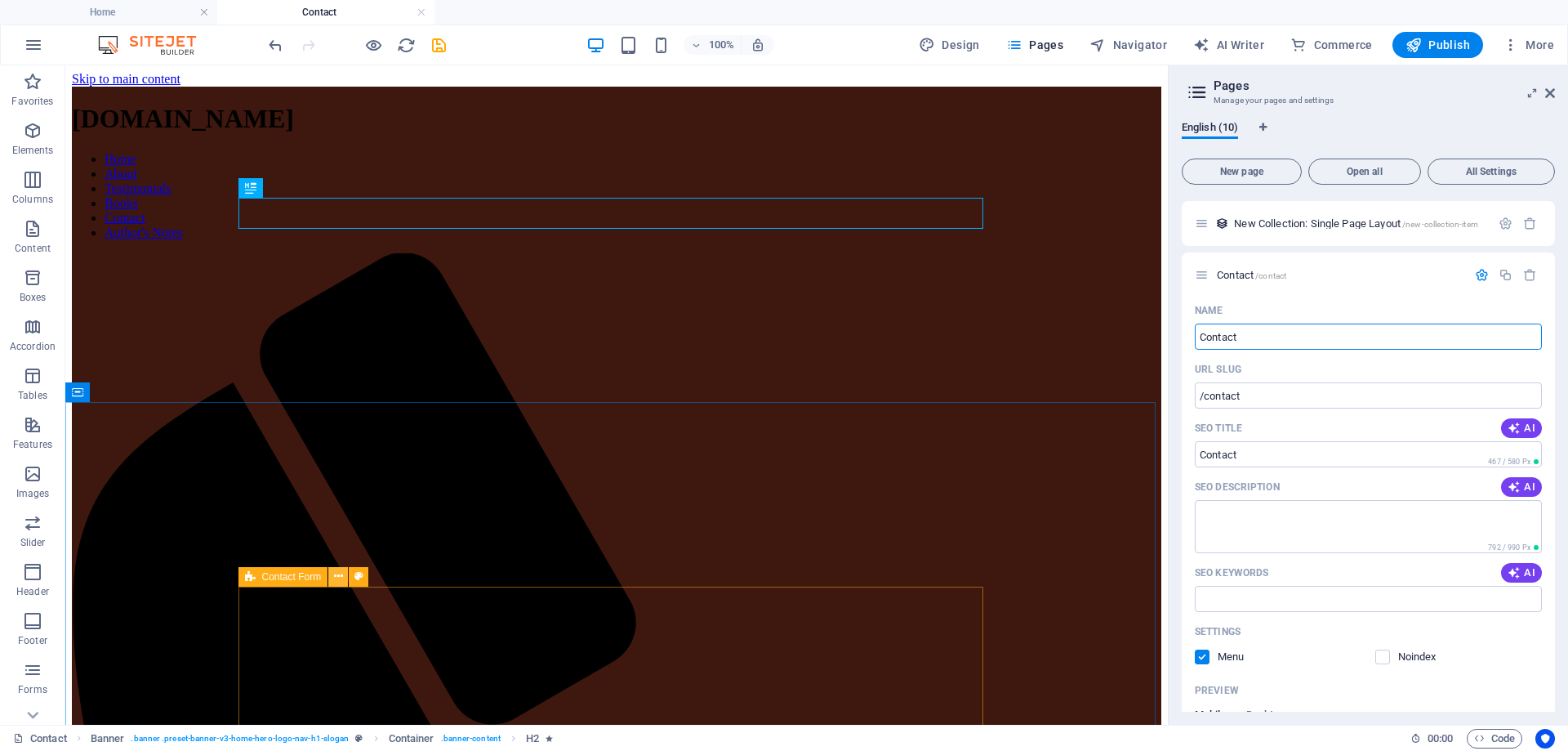
click at [334, 575] on icon at bounding box center [337, 576] width 9 height 18
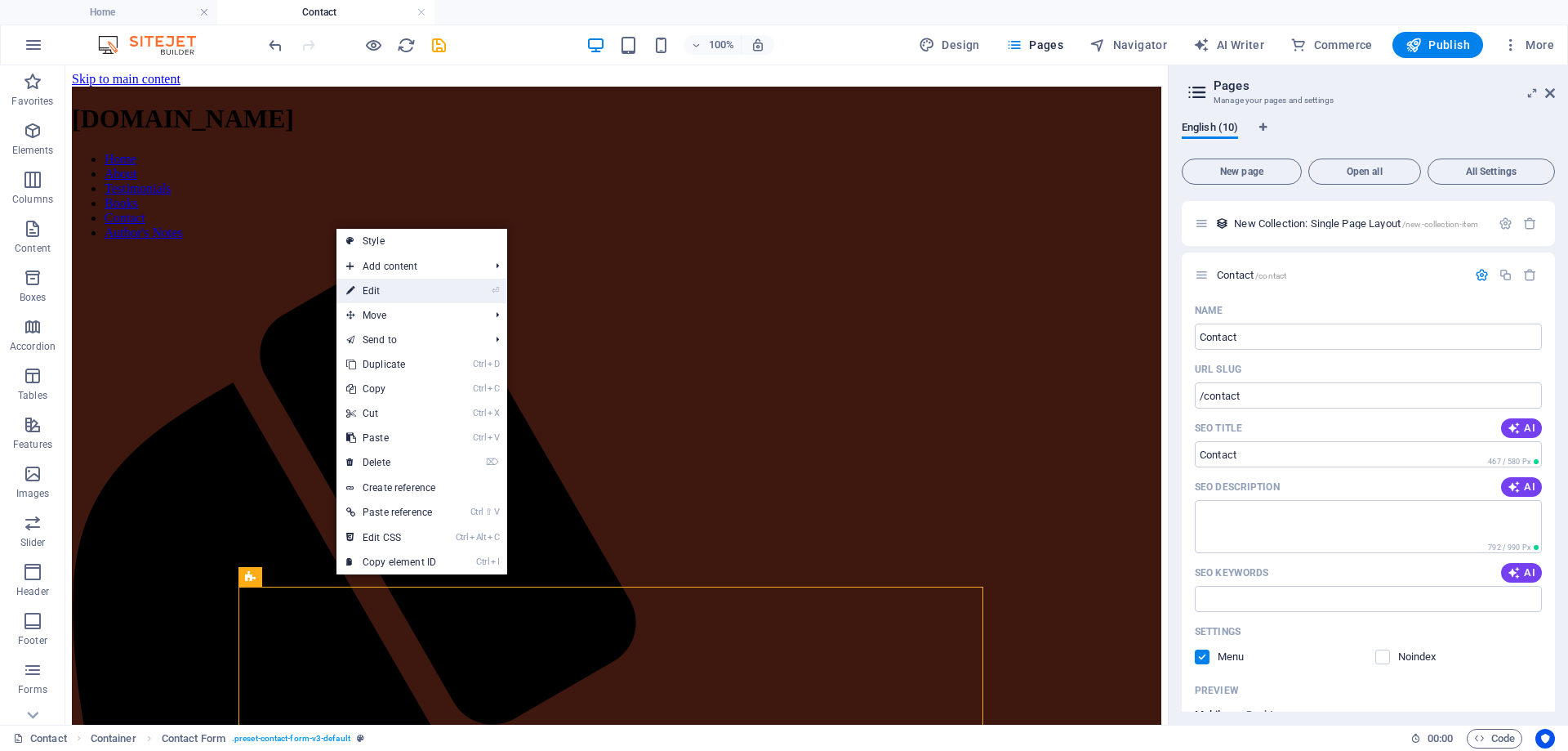
drag, startPoint x: 368, startPoint y: 291, endPoint x: 11, endPoint y: 233, distance: 361.7
click at [368, 291] on link "⏎ Edit" at bounding box center [391, 291] width 109 height 24
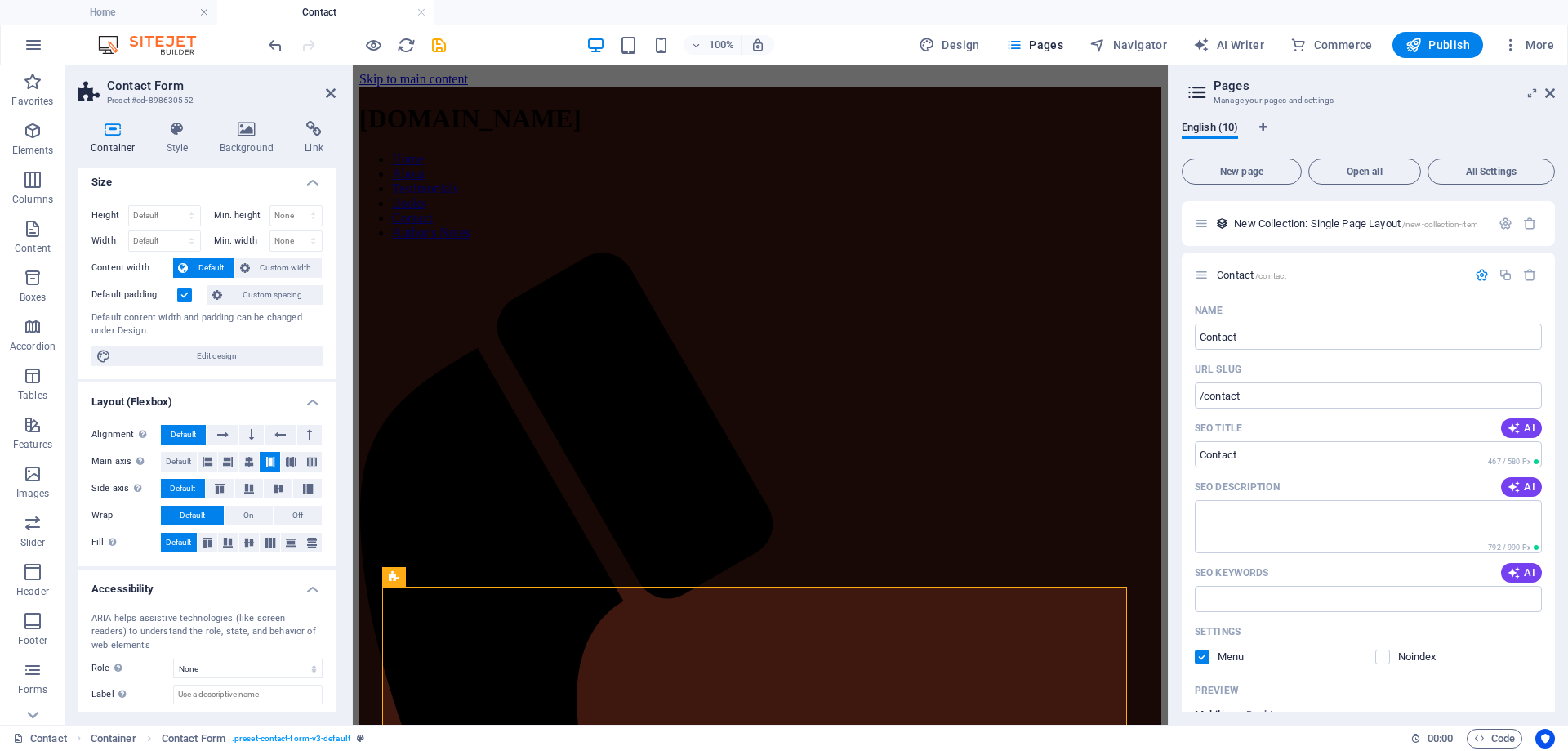
scroll to position [0, 0]
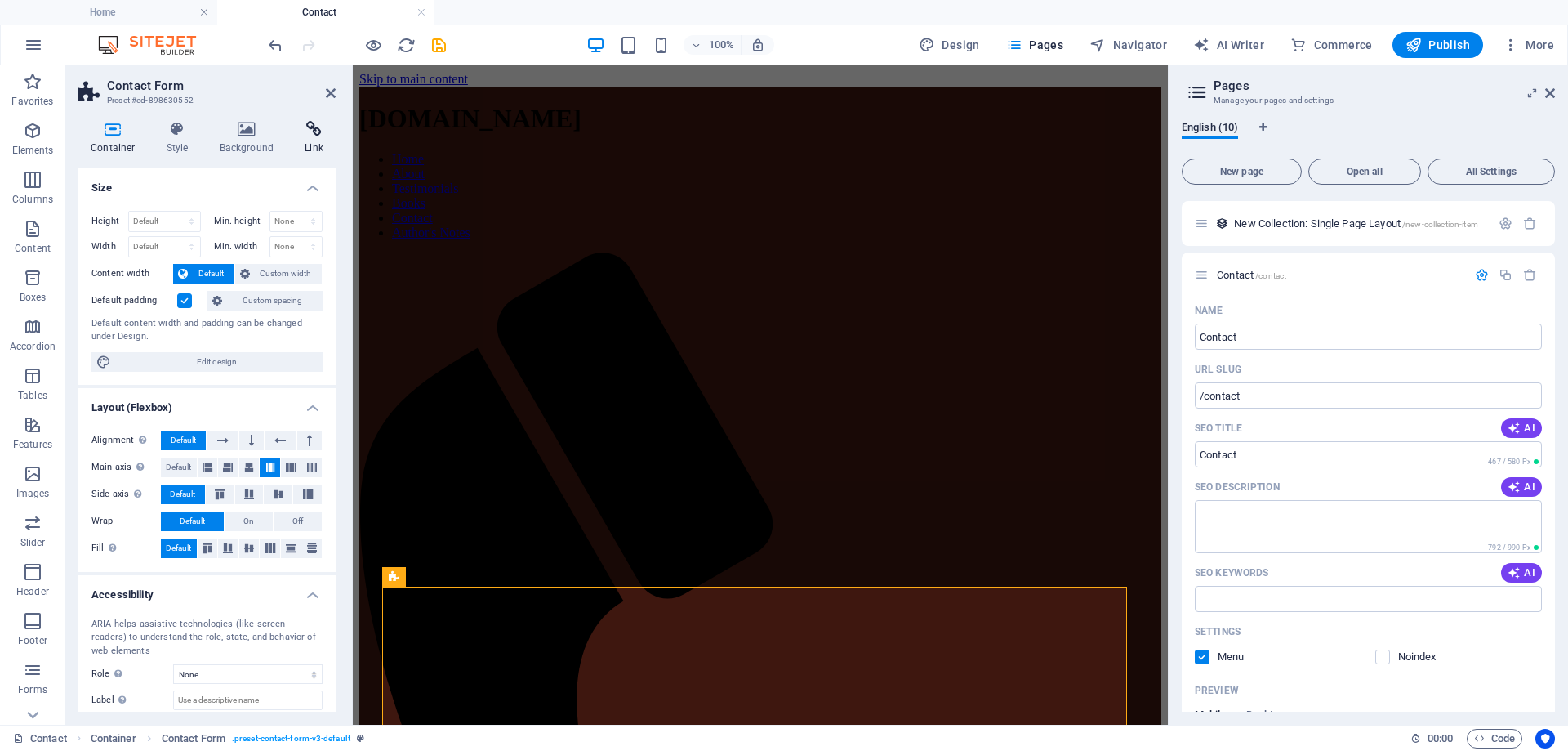
click at [312, 136] on icon at bounding box center [314, 129] width 43 height 17
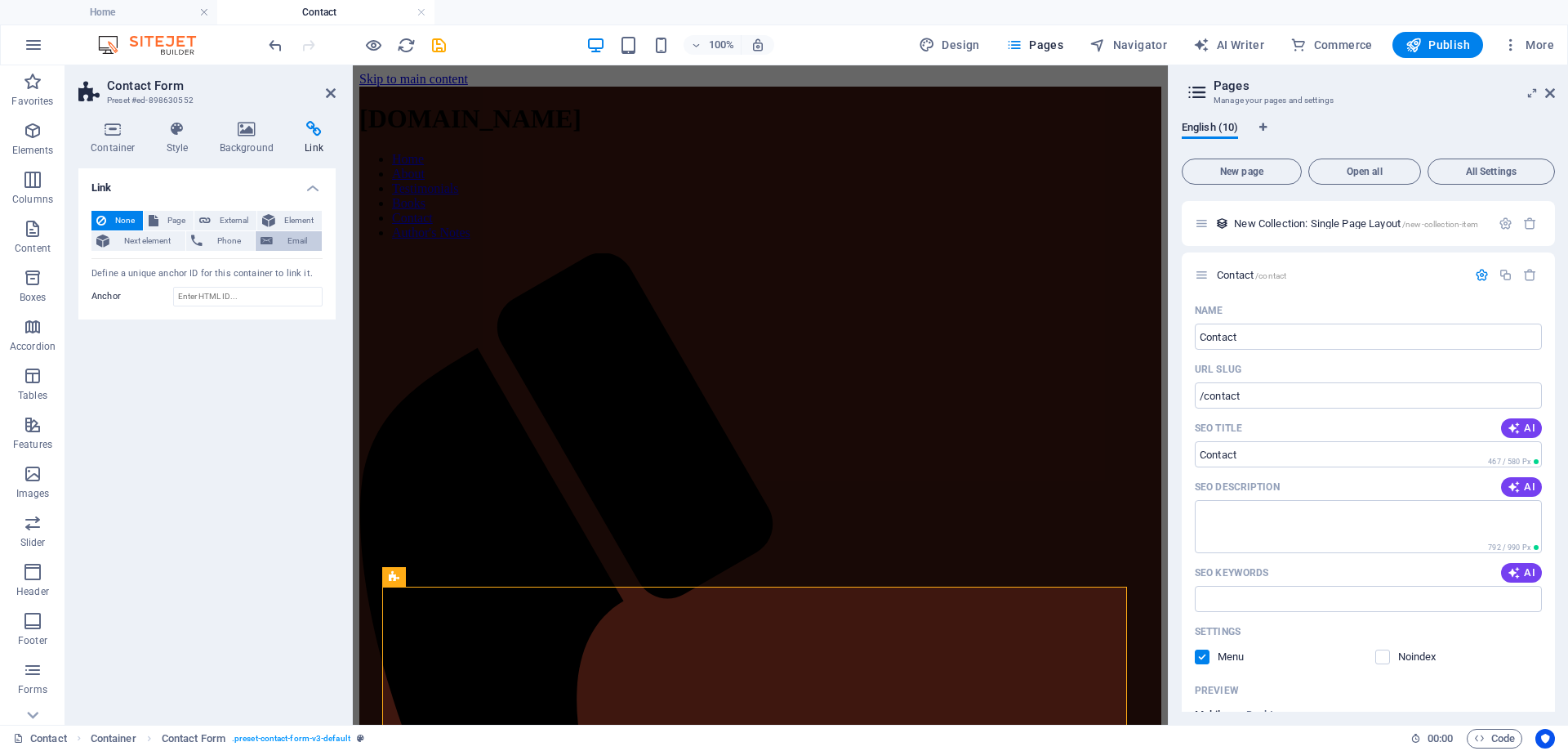
click at [282, 237] on span "Email" at bounding box center [297, 241] width 39 height 20
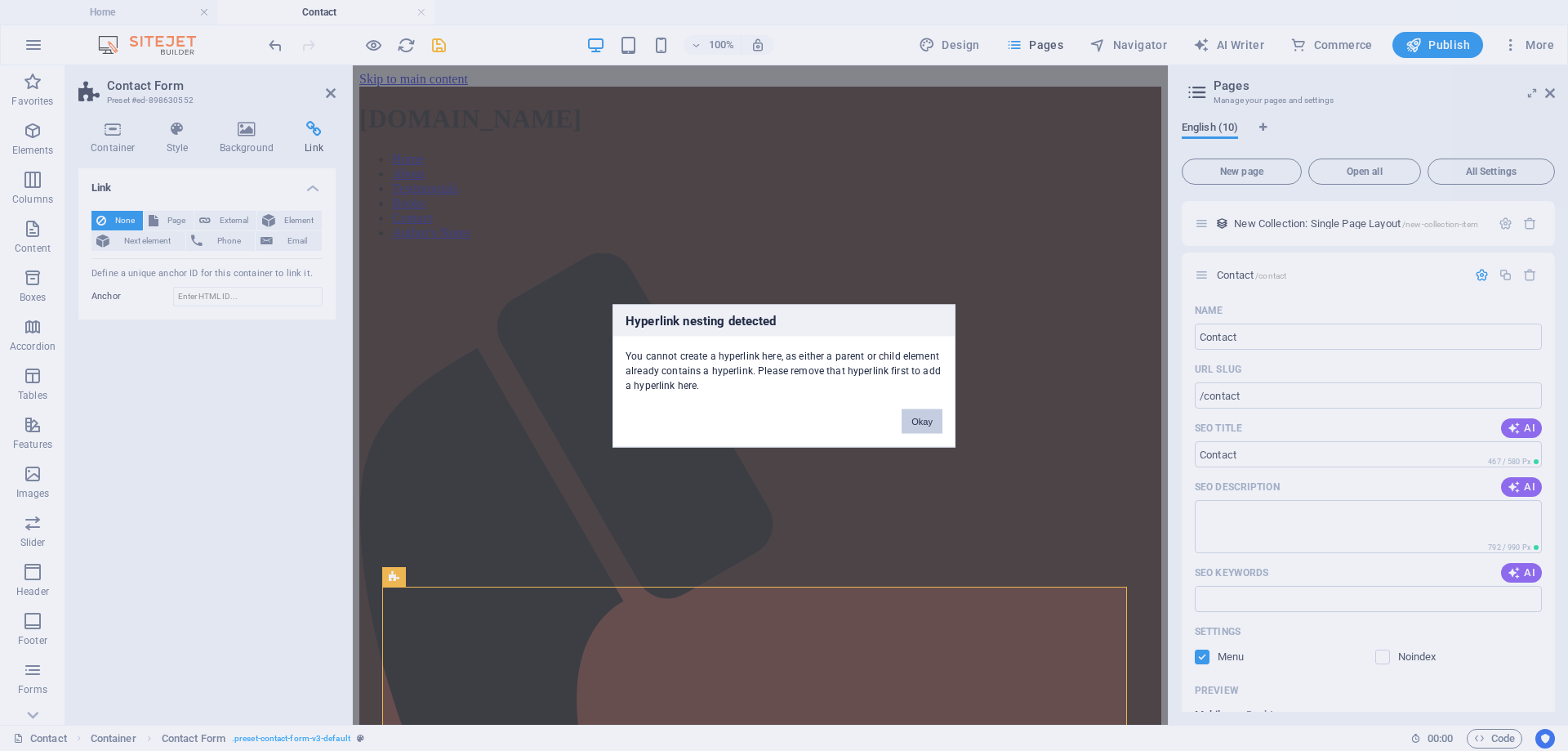
click at [918, 418] on button "Okay" at bounding box center [921, 420] width 41 height 24
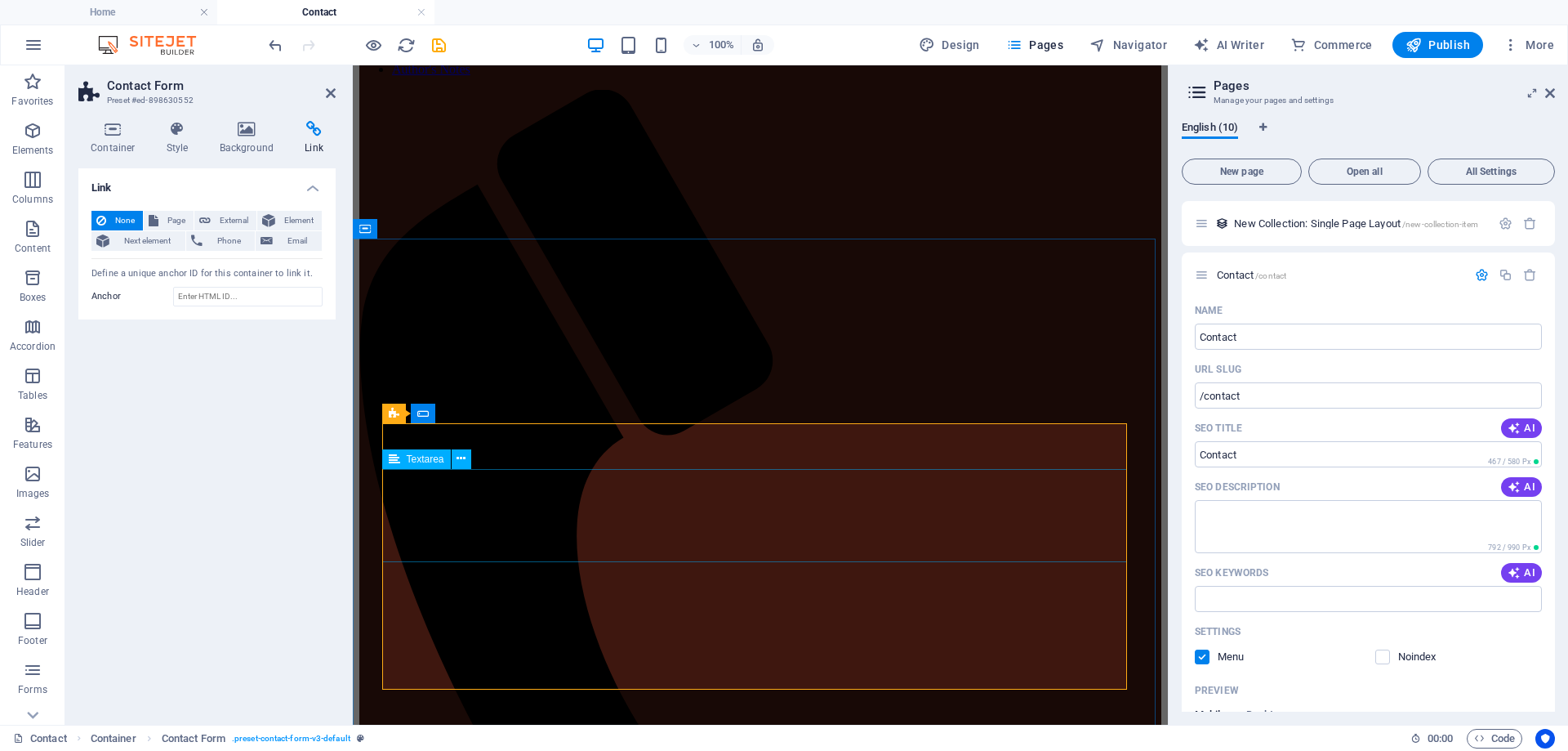
scroll to position [245, 0]
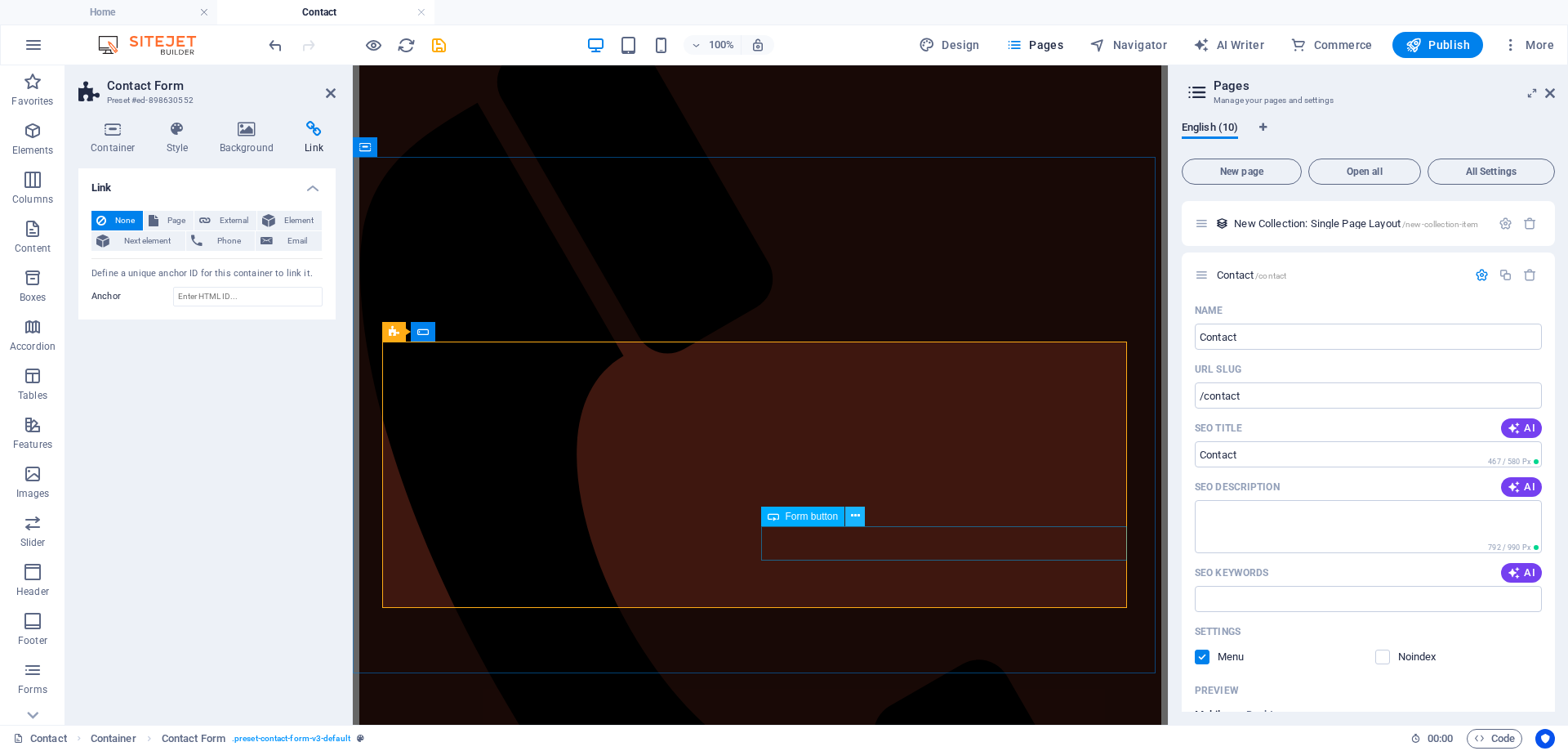
click at [854, 521] on icon at bounding box center [855, 516] width 9 height 18
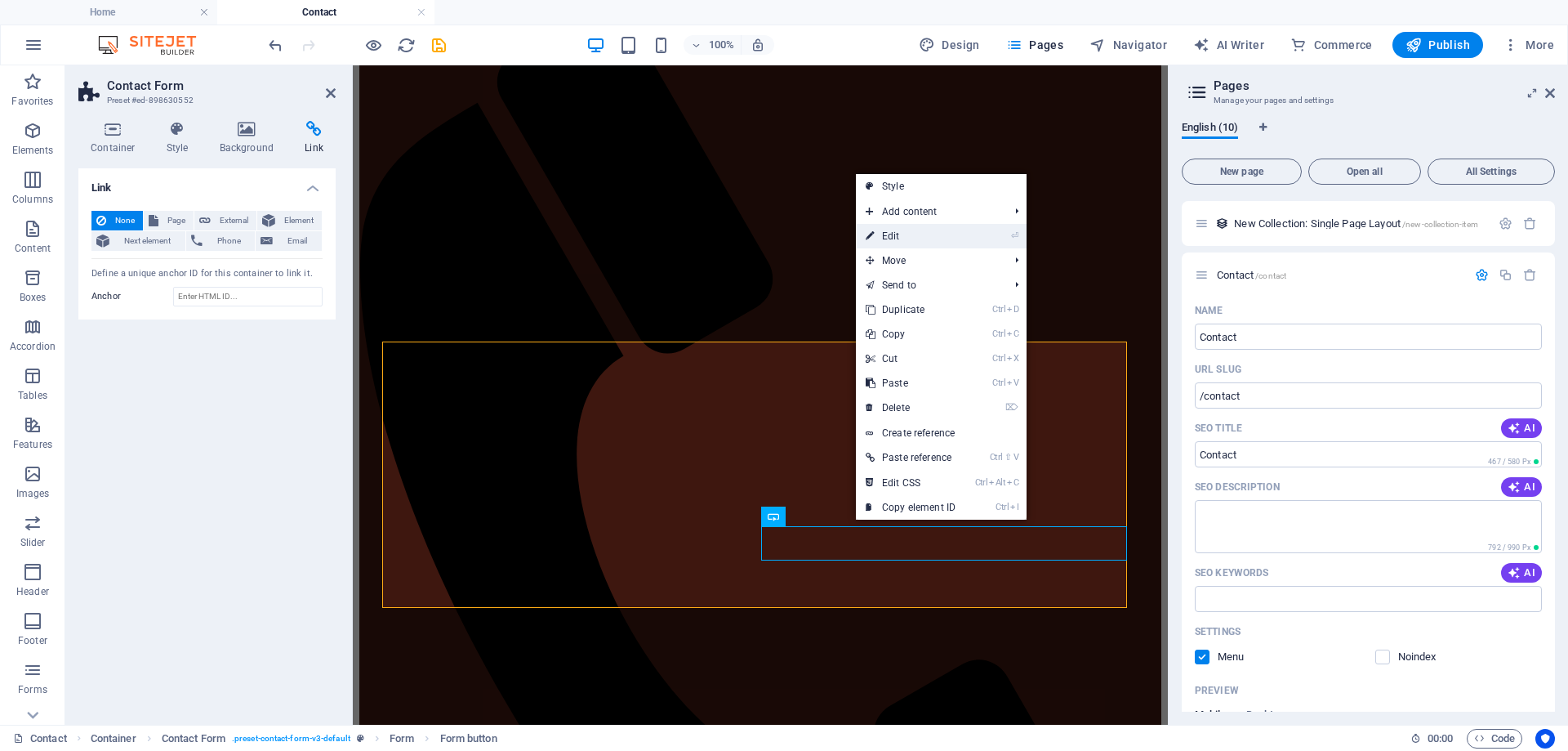
click at [904, 236] on link "⏎ Edit" at bounding box center [911, 235] width 109 height 24
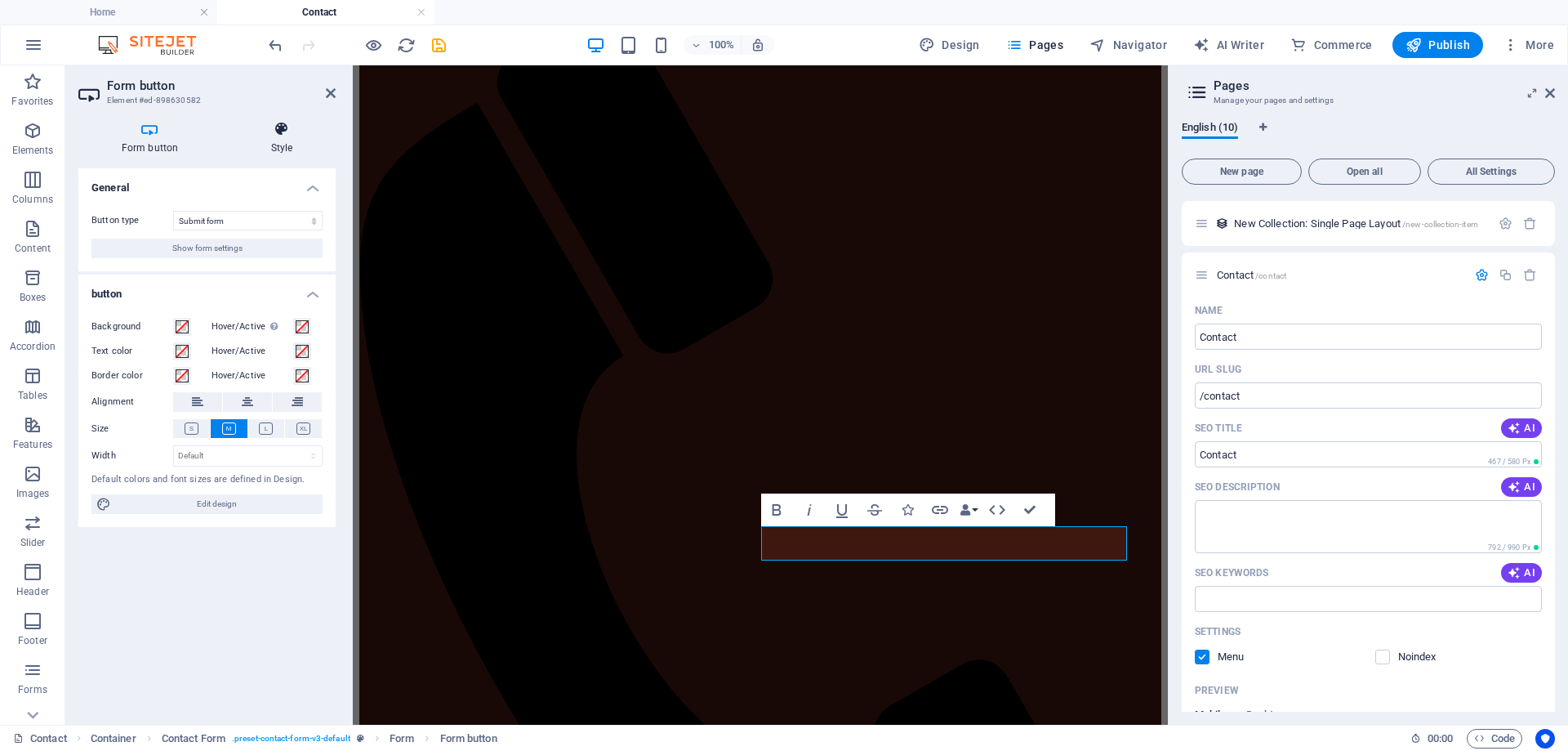
click at [281, 138] on h4 "Style" at bounding box center [282, 138] width 108 height 34
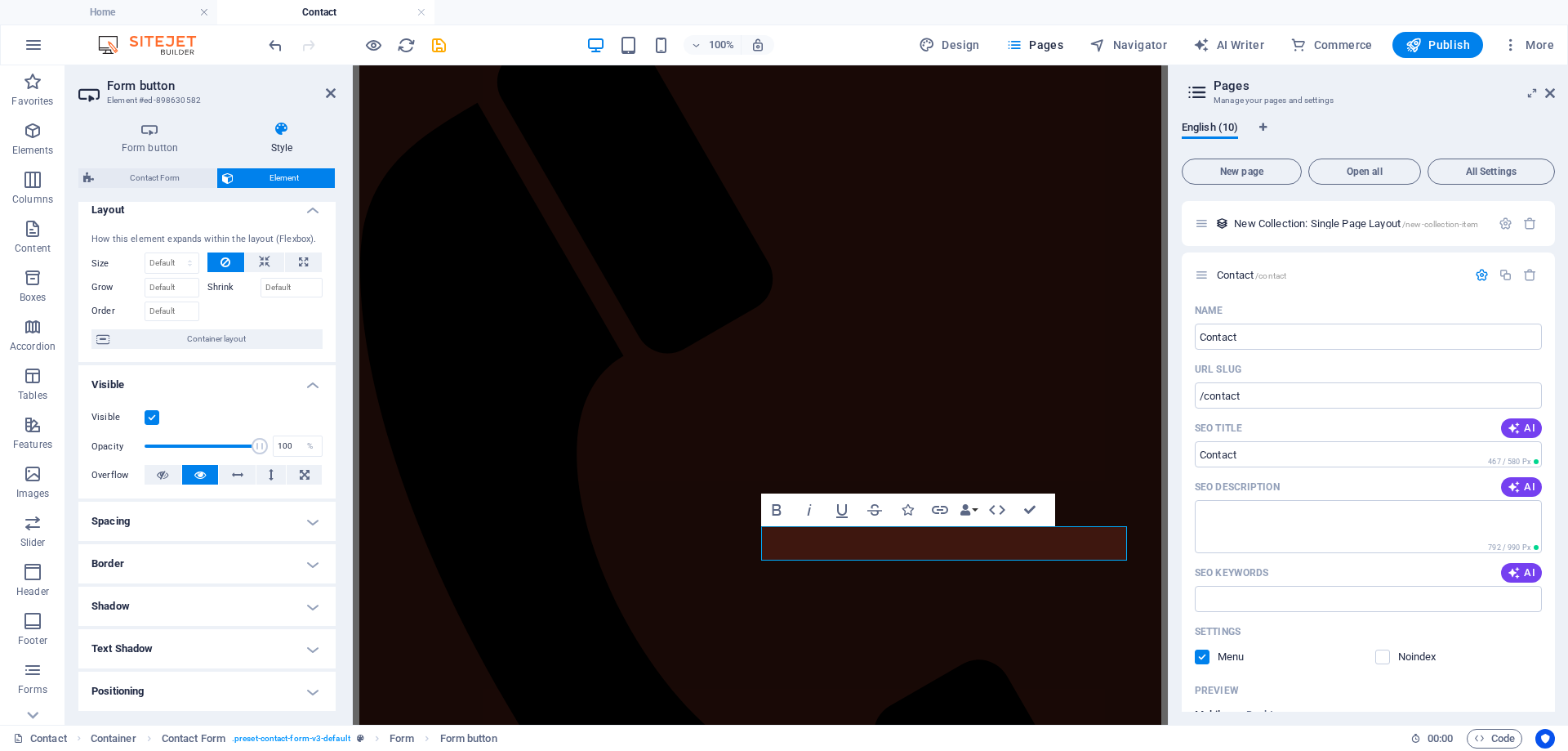
scroll to position [0, 0]
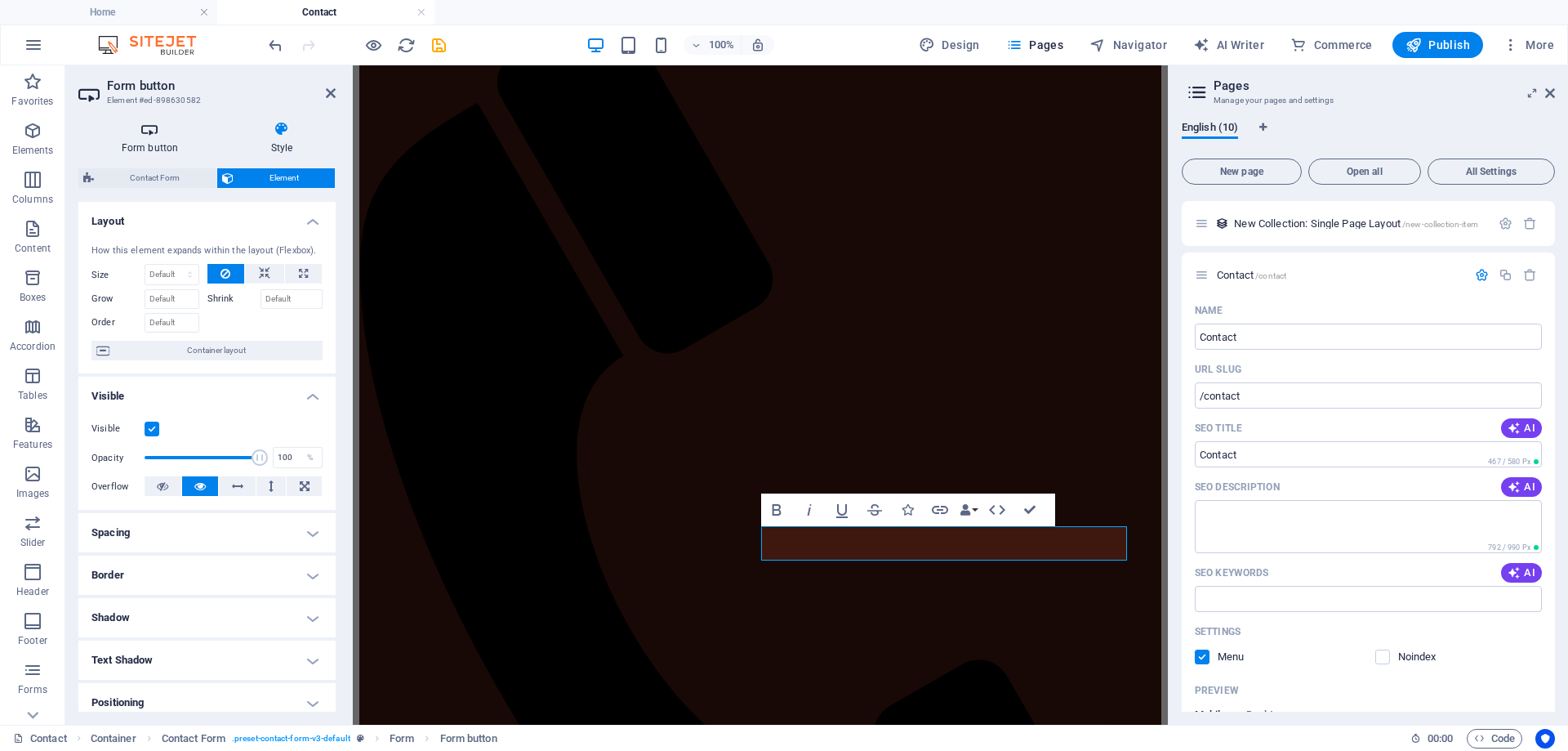
click at [154, 140] on h4 "Form button" at bounding box center [152, 138] width 149 height 34
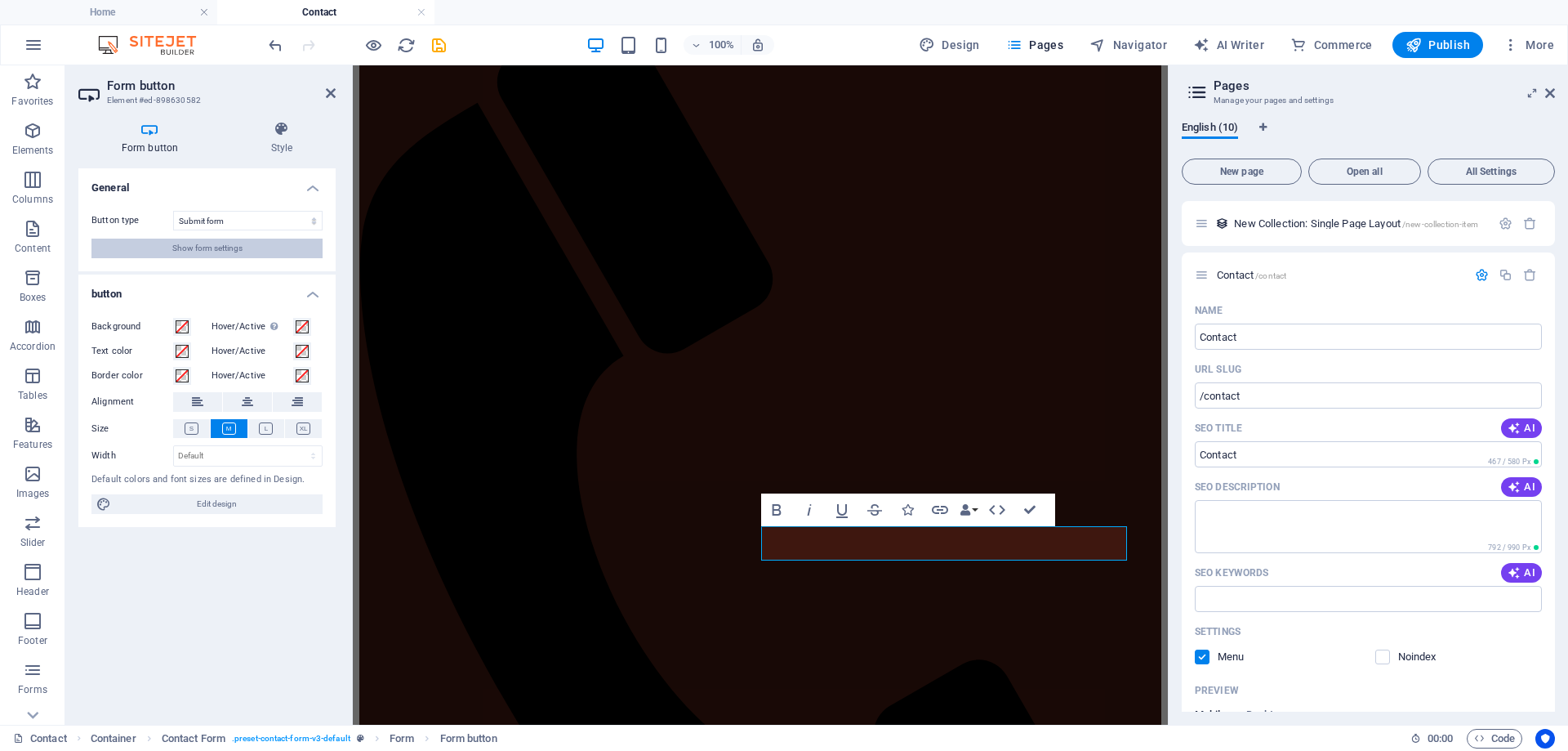
click at [239, 252] on span "Show form settings" at bounding box center [208, 249] width 70 height 20
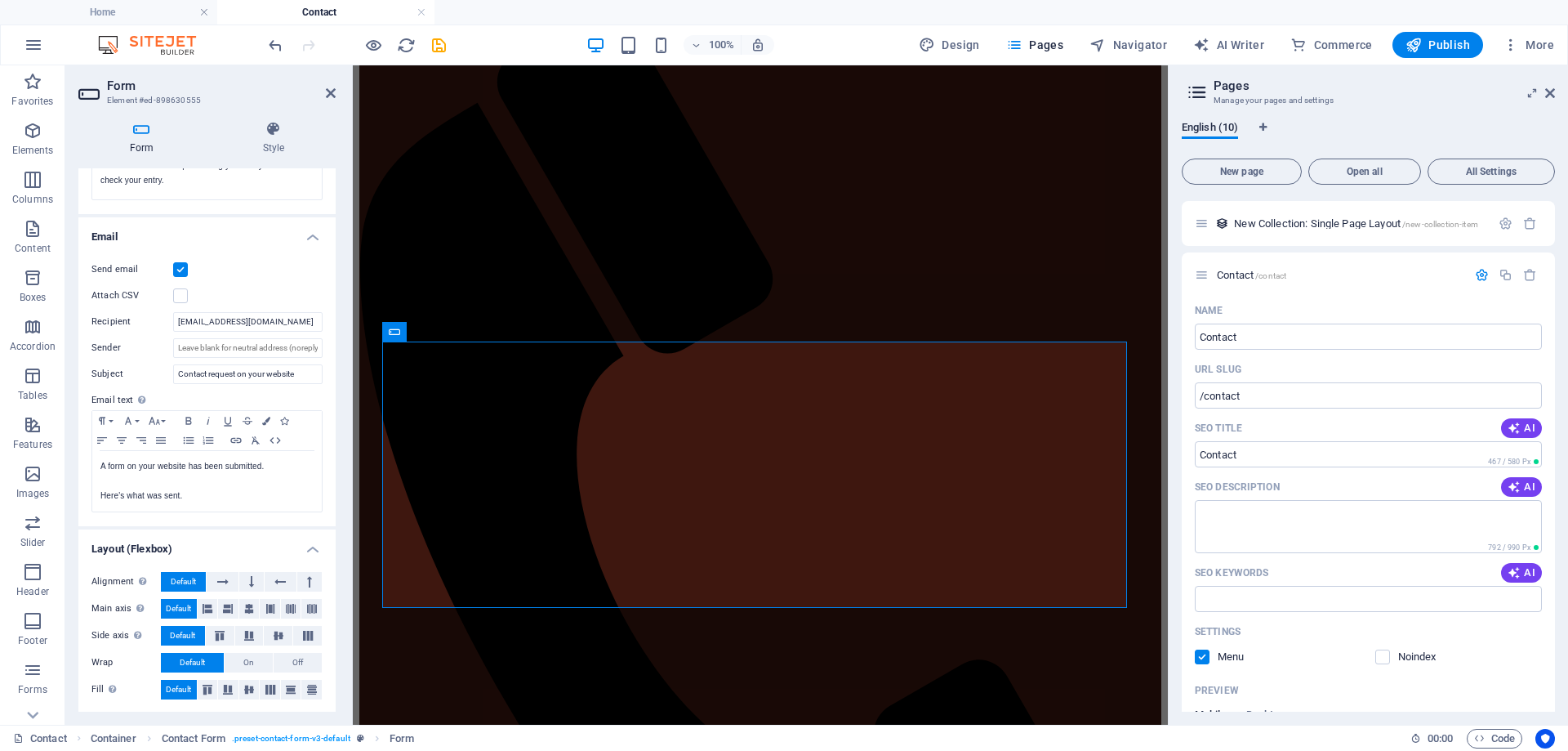
scroll to position [371, 0]
drag, startPoint x: 305, startPoint y: 317, endPoint x: 165, endPoint y: 308, distance: 140.3
click at [165, 308] on div "Send email Attach CSV Recipient [EMAIL_ADDRESS][DOMAIN_NAME] Sender Subject Con…" at bounding box center [207, 384] width 257 height 279
type input "[EMAIL_ADDRESS][DOMAIN_NAME]"
click at [436, 44] on icon "save" at bounding box center [438, 45] width 19 height 19
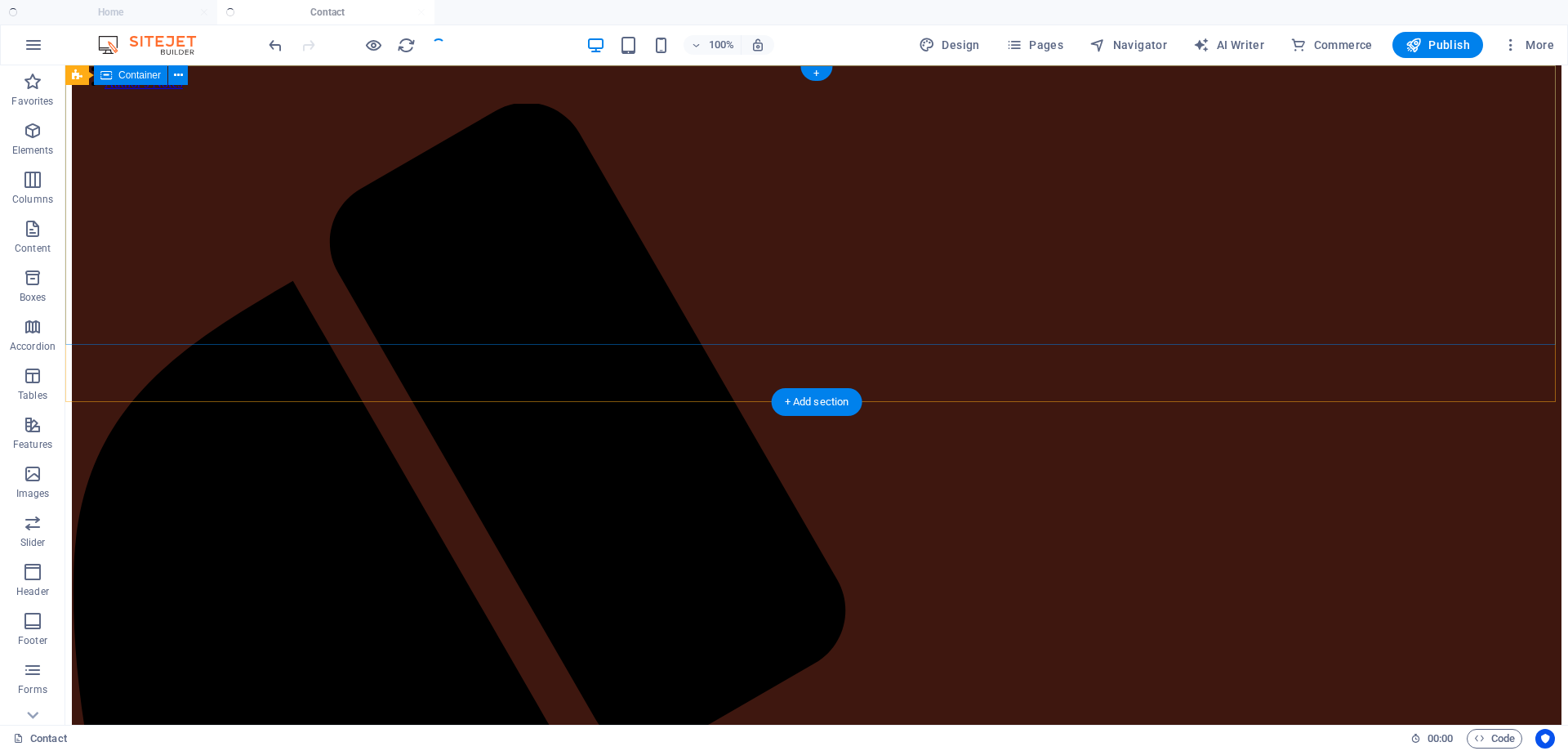
scroll to position [0, 0]
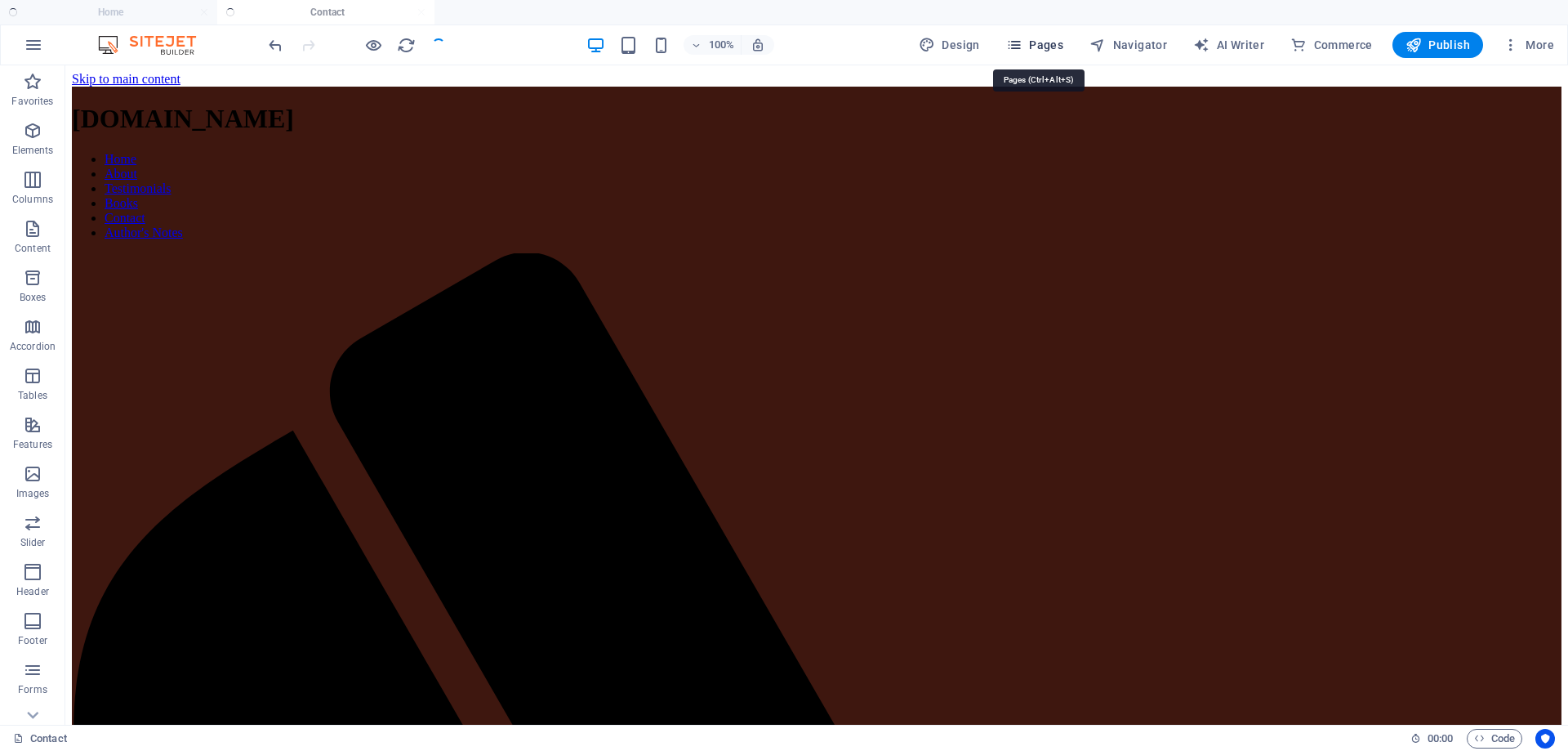
click at [1032, 42] on span "Pages" at bounding box center [1035, 45] width 58 height 17
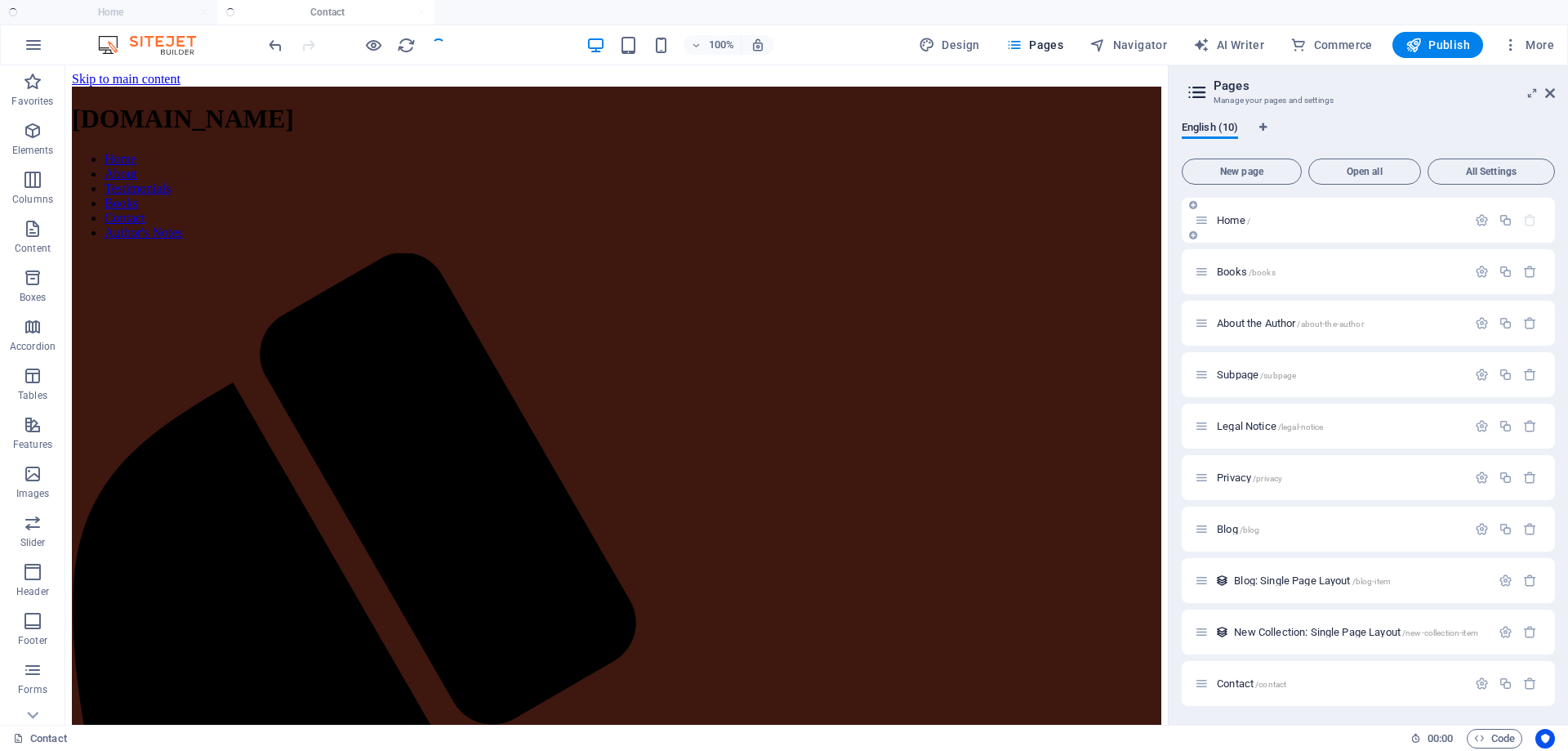
click at [1258, 217] on p "Home /" at bounding box center [1339, 219] width 245 height 11
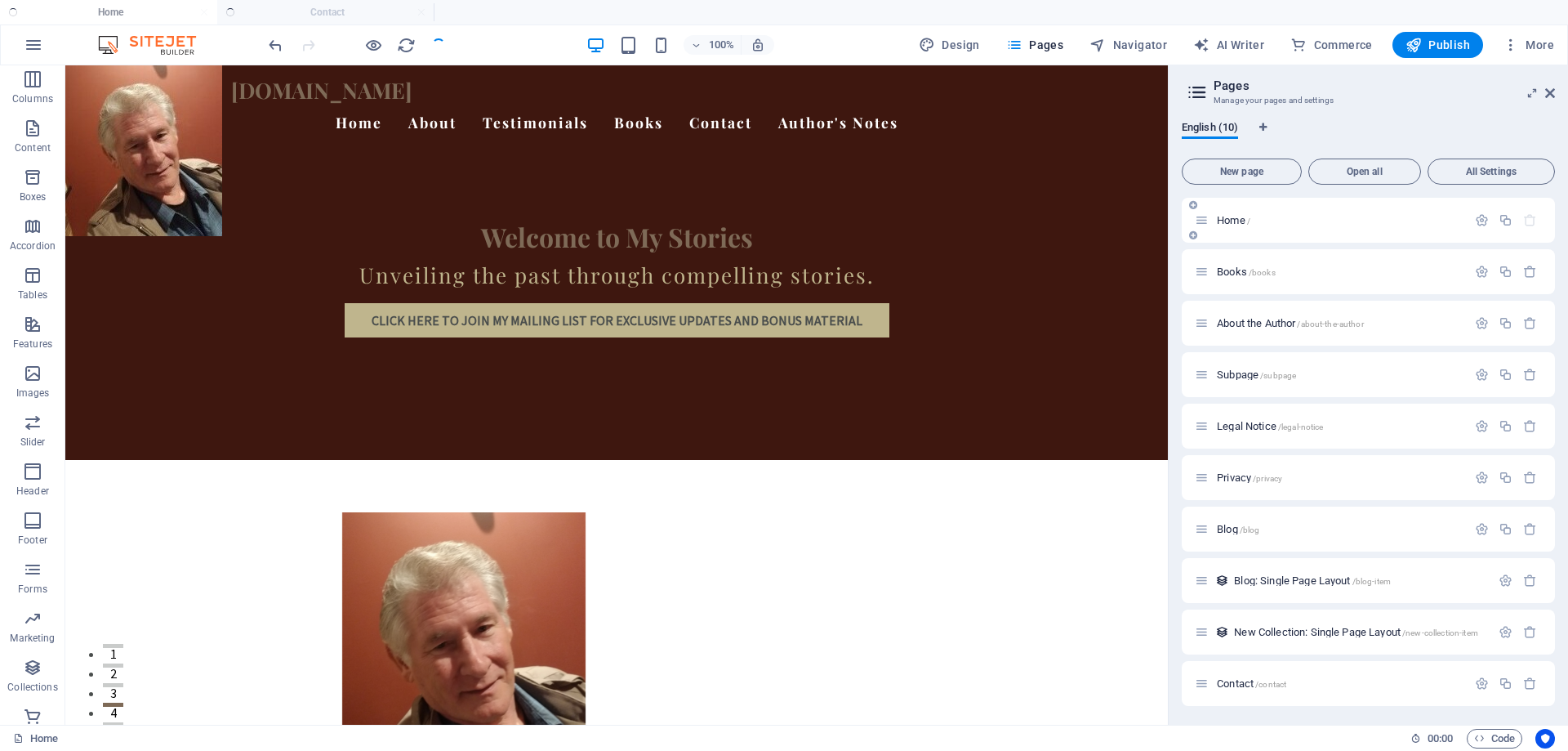
scroll to position [3255, 0]
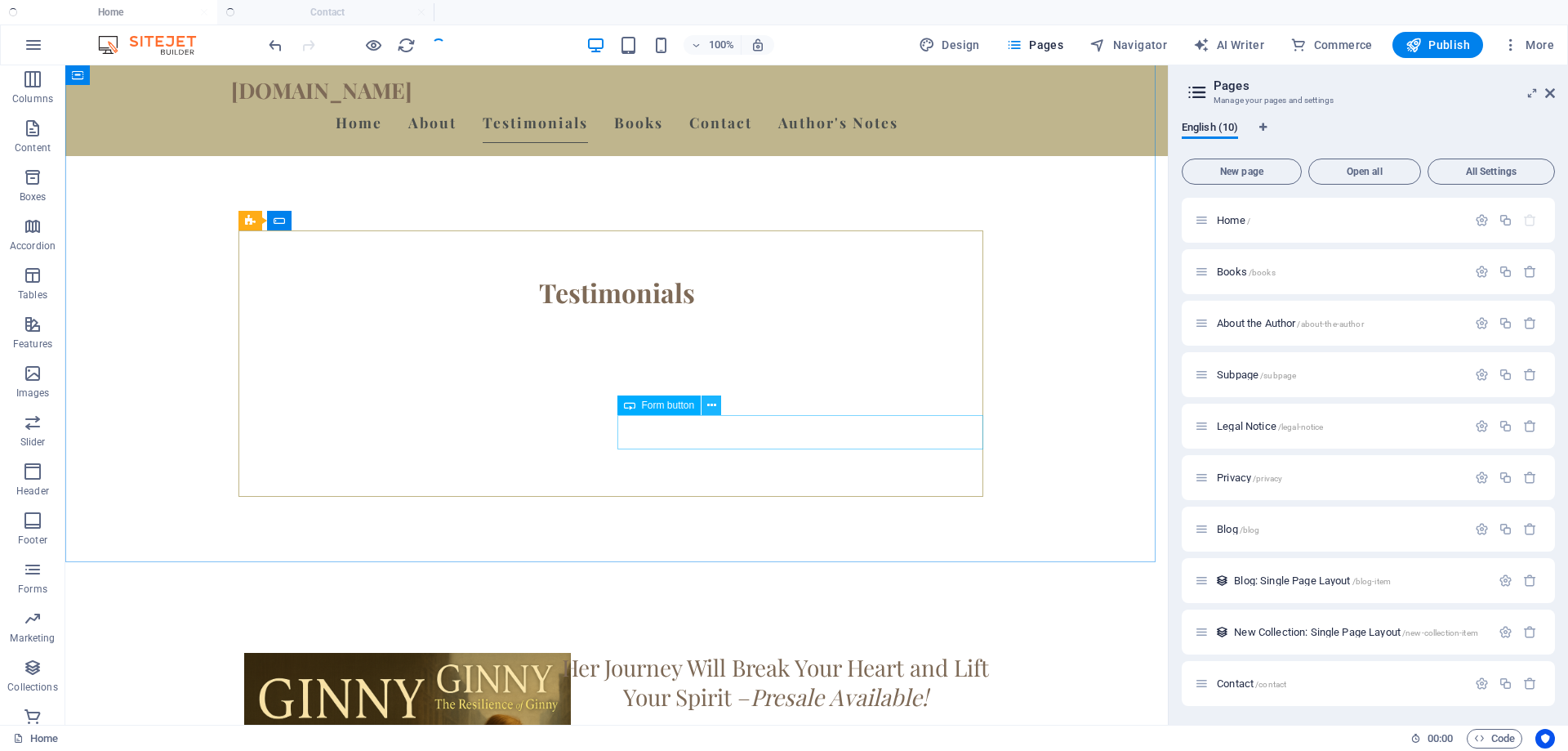
click at [713, 405] on icon at bounding box center [711, 406] width 9 height 18
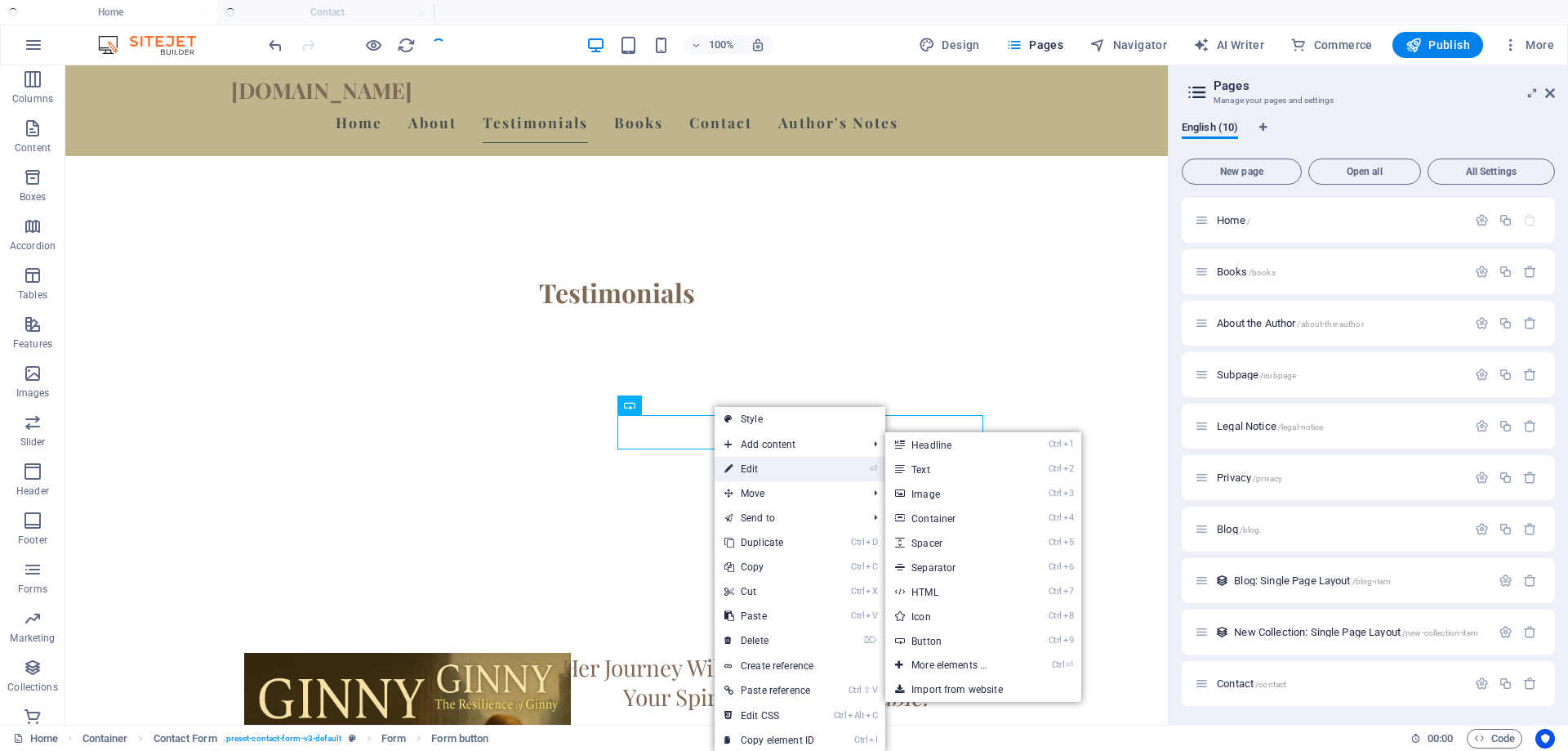
click at [742, 468] on link "⏎ Edit" at bounding box center [769, 468] width 109 height 24
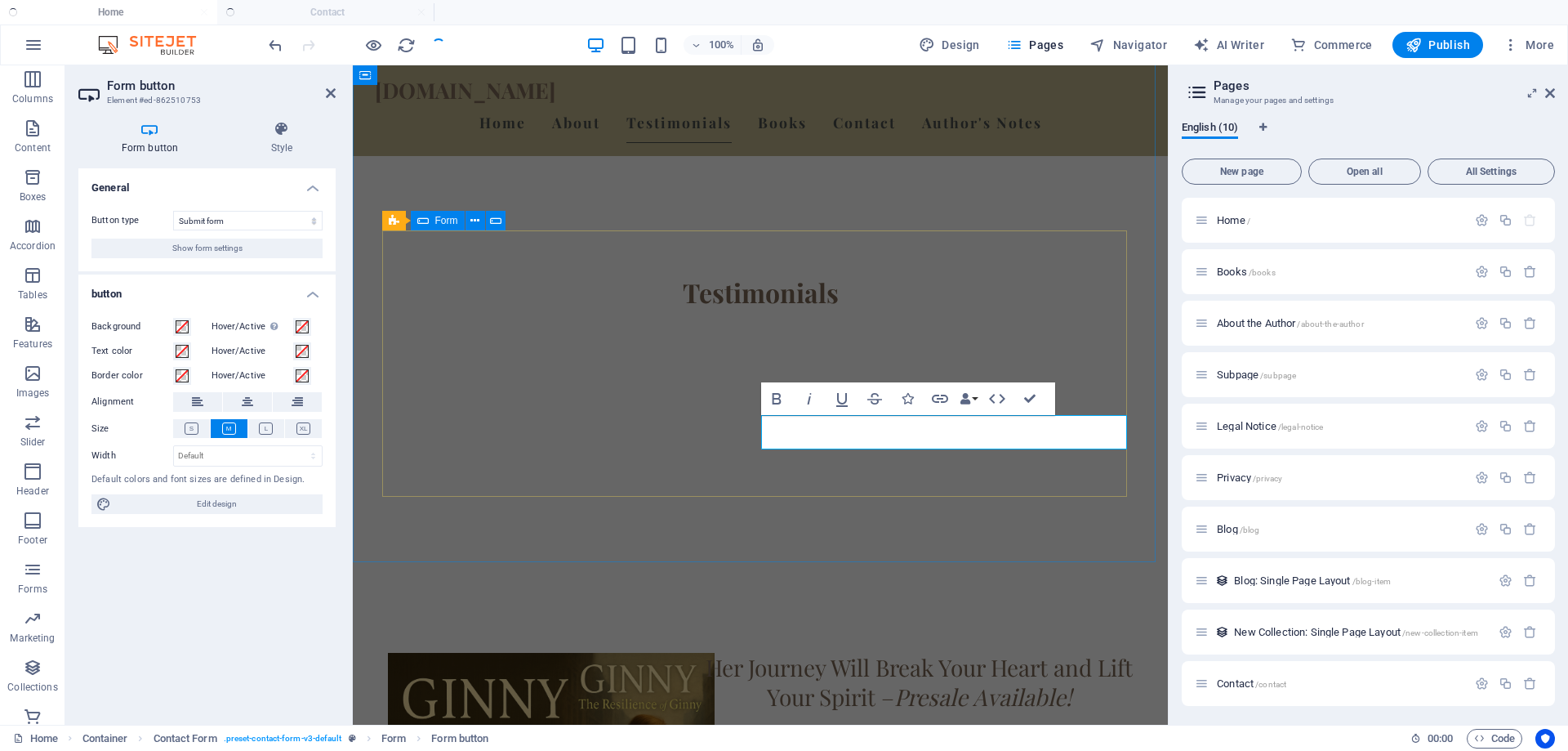
scroll to position [3266, 0]
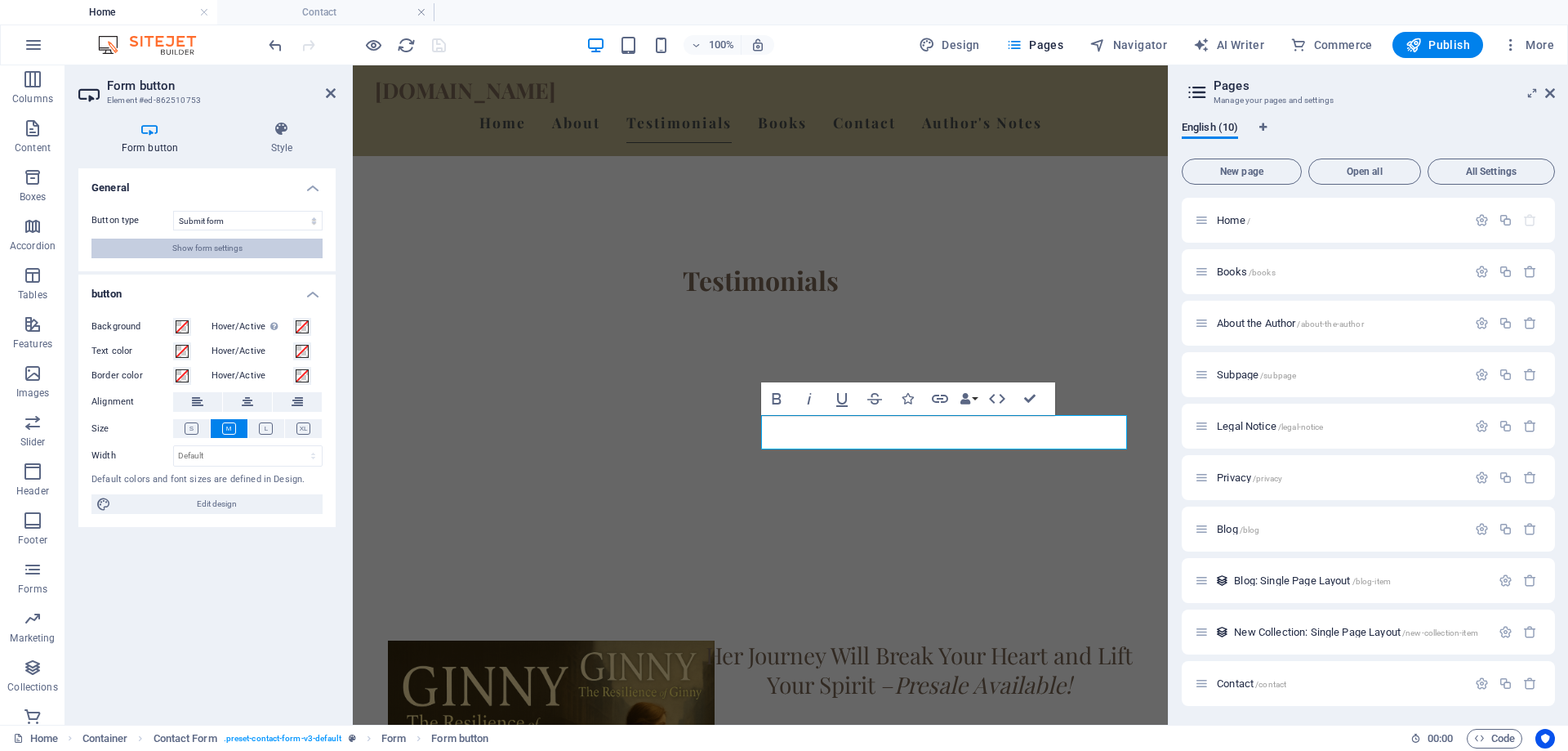
click at [244, 251] on button "Show form settings" at bounding box center [207, 249] width 231 height 20
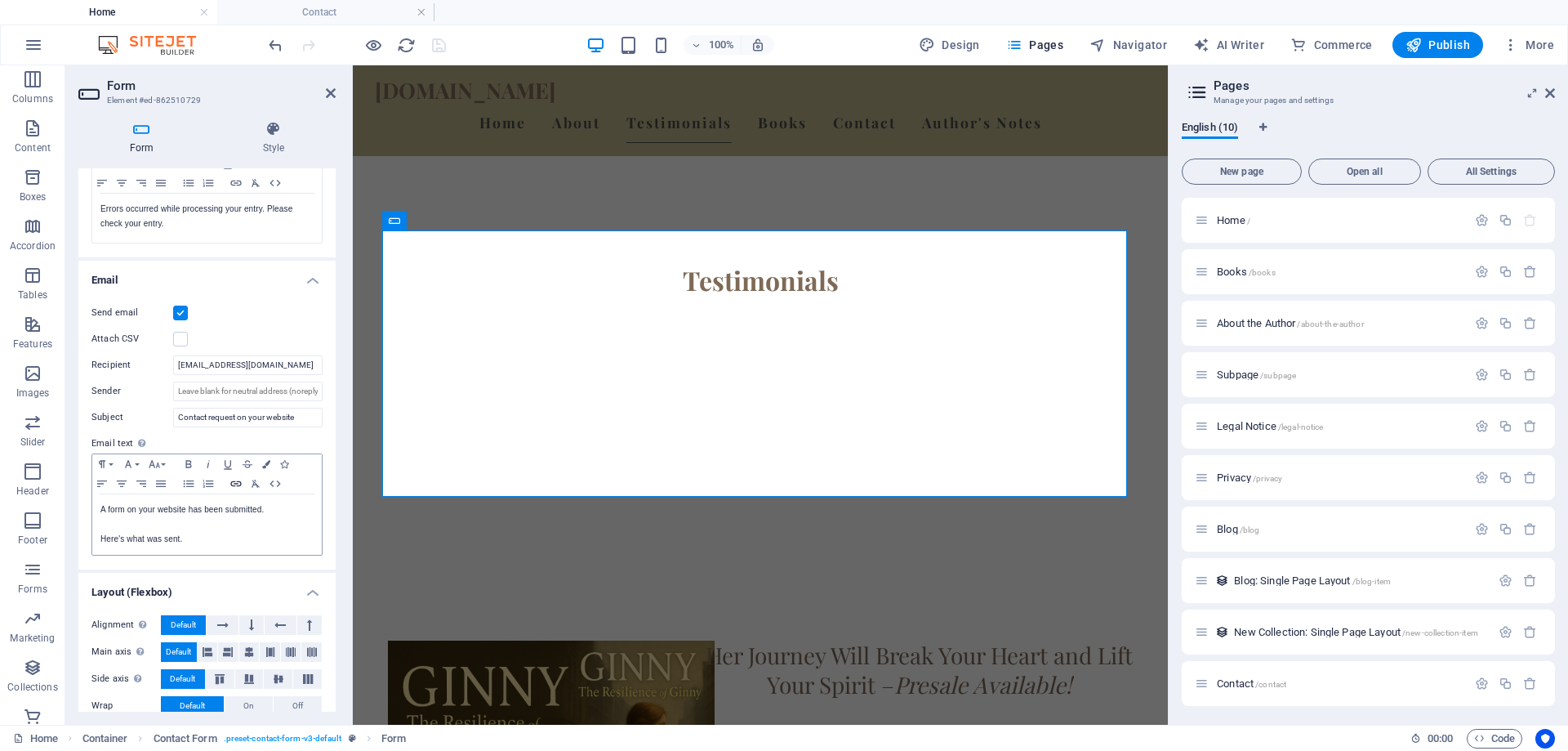
scroll to position [327, 0]
drag, startPoint x: 304, startPoint y: 358, endPoint x: 154, endPoint y: 355, distance: 150.0
click at [154, 355] on div "Recipient [EMAIL_ADDRESS][DOMAIN_NAME]" at bounding box center [207, 364] width 231 height 20
type input "[EMAIL_ADDRESS][DOMAIN_NAME]"
click at [438, 46] on icon "save" at bounding box center [438, 45] width 19 height 19
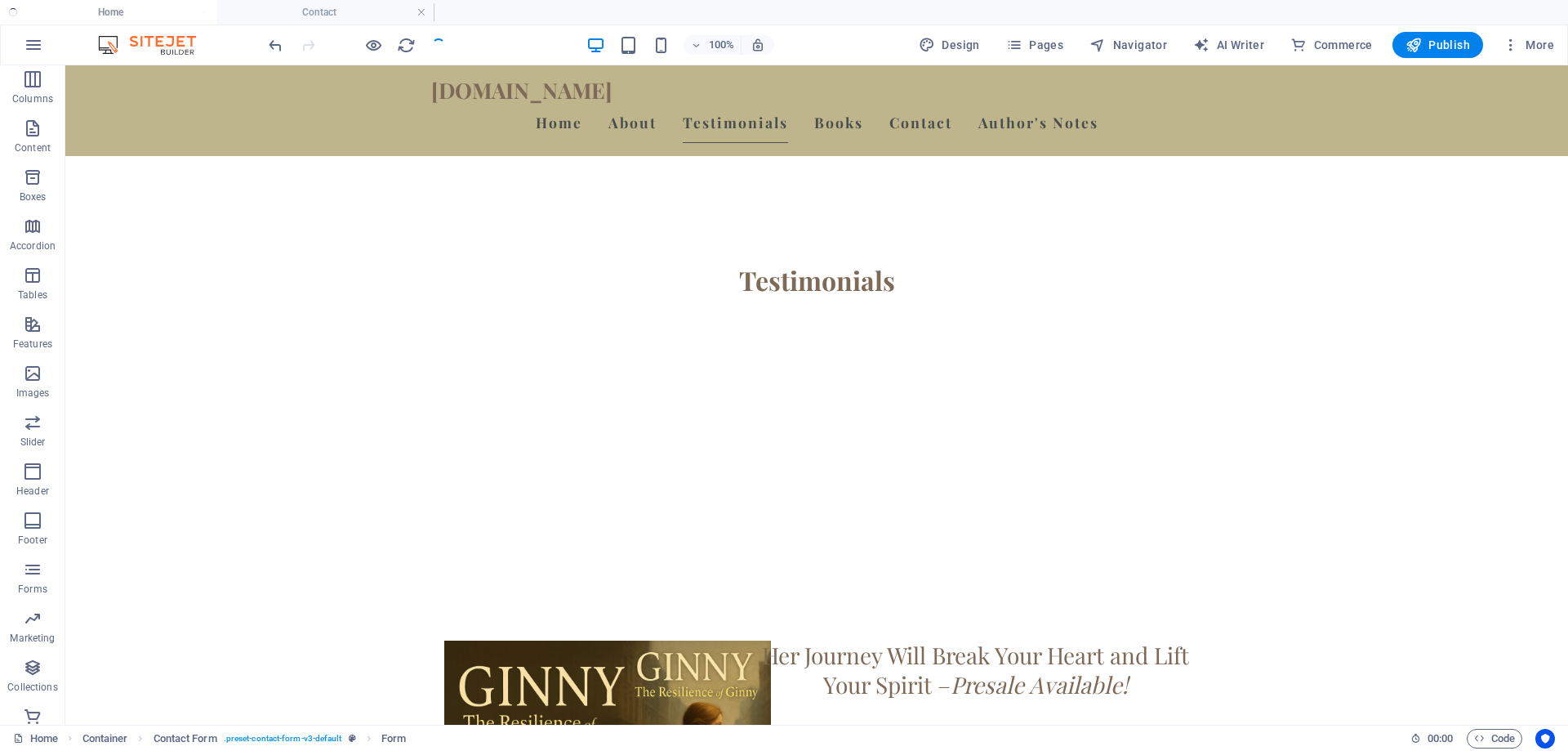
scroll to position [3255, 0]
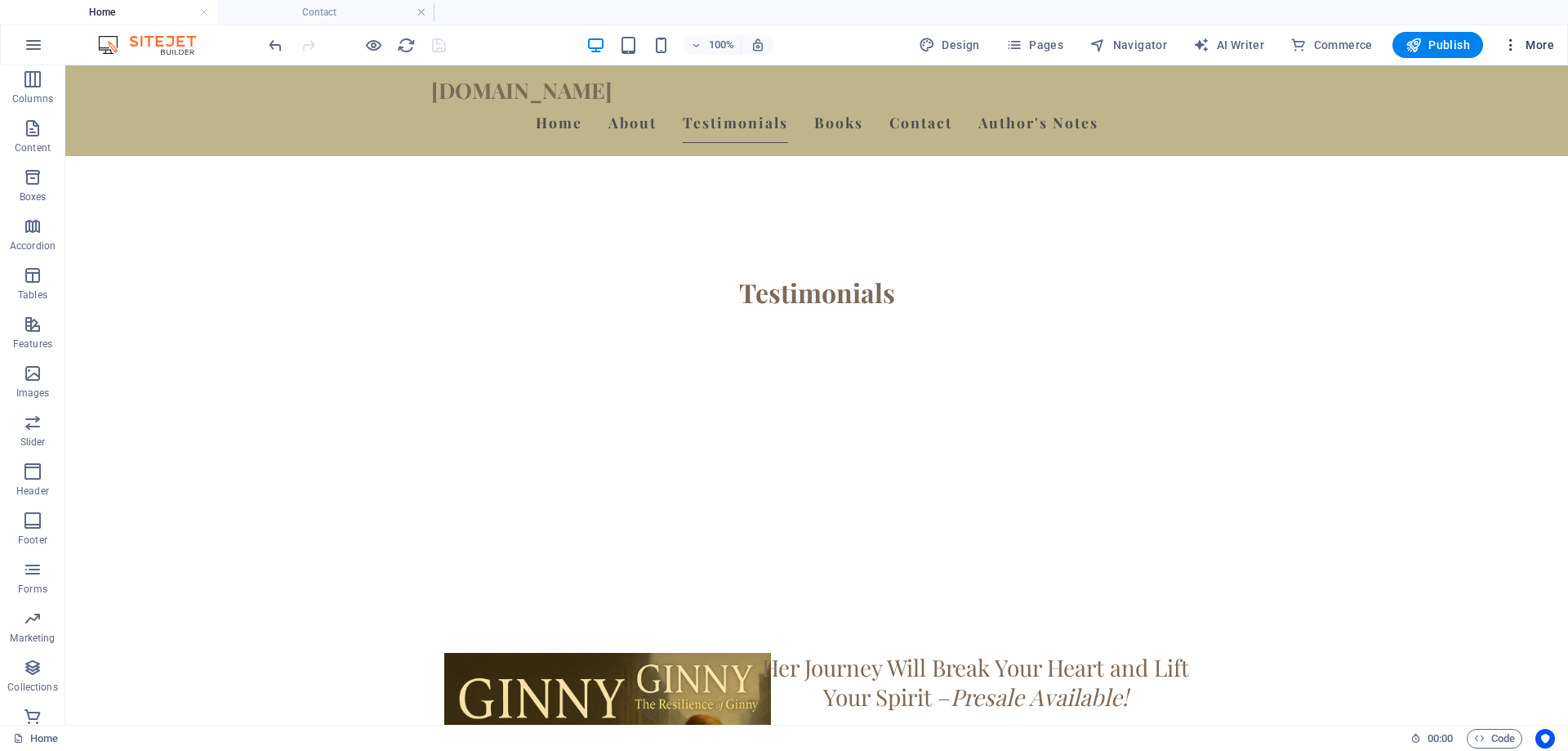
click at [1520, 40] on span "More" at bounding box center [1528, 45] width 52 height 17
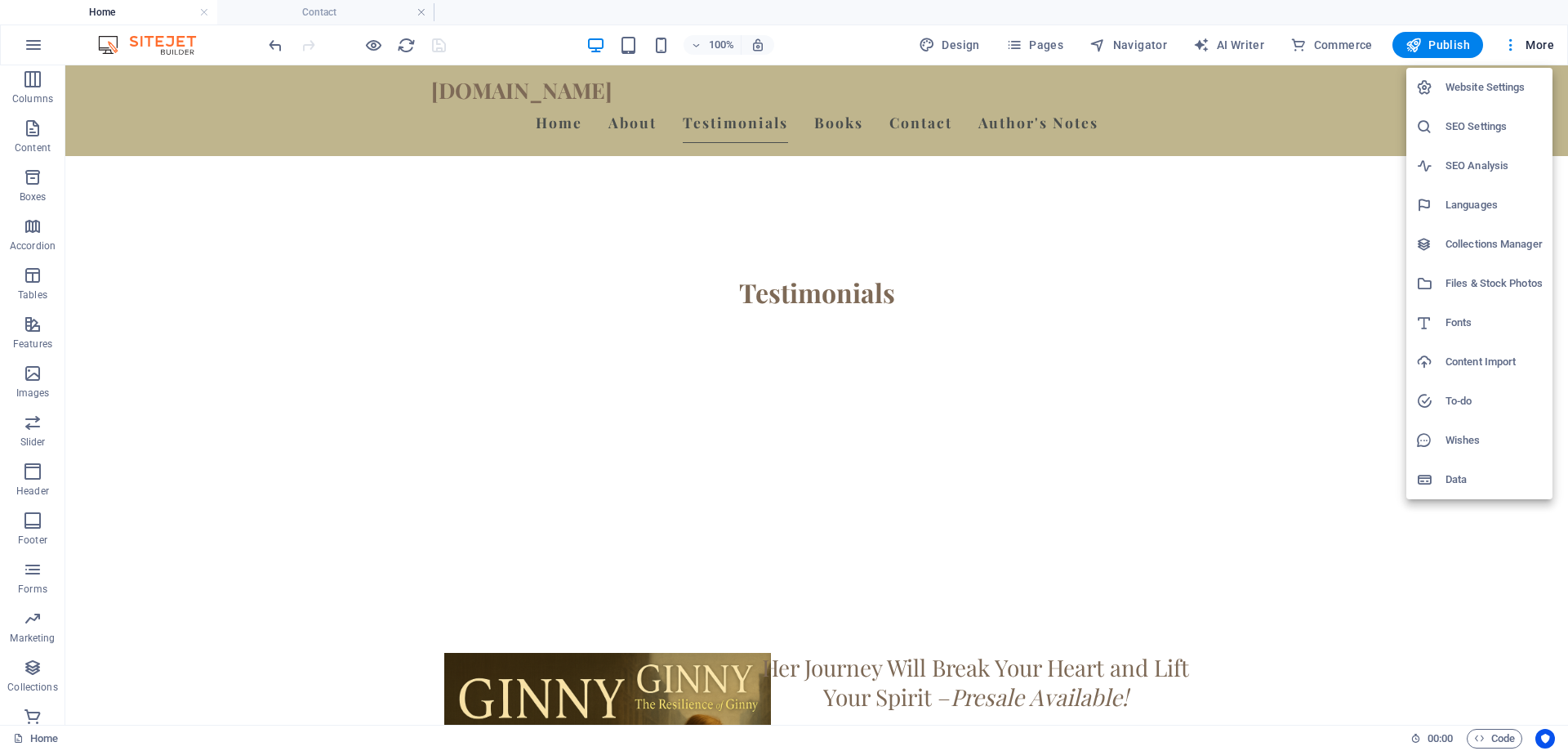
click at [1473, 130] on h6 "SEO Settings" at bounding box center [1494, 127] width 98 height 20
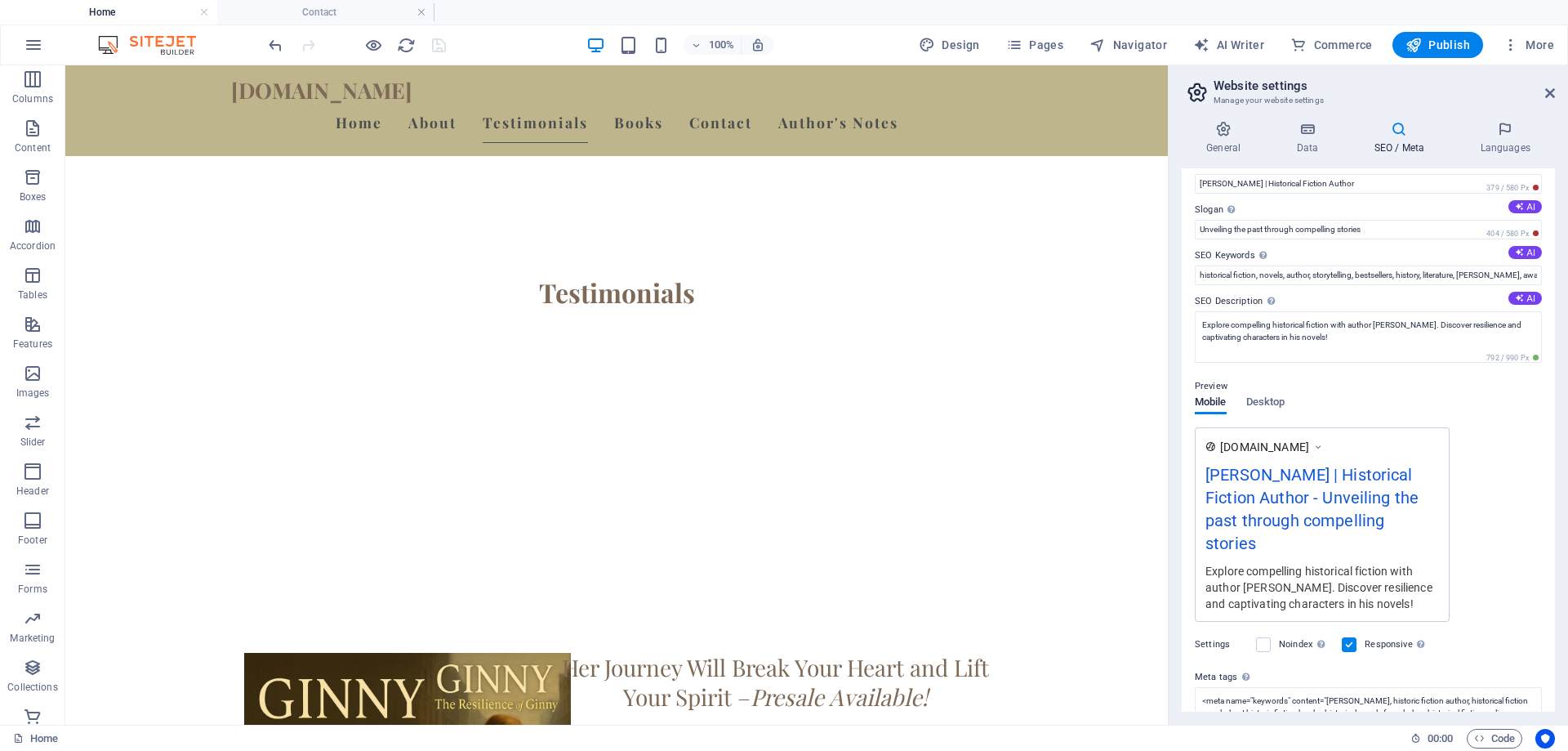
scroll to position [0, 0]
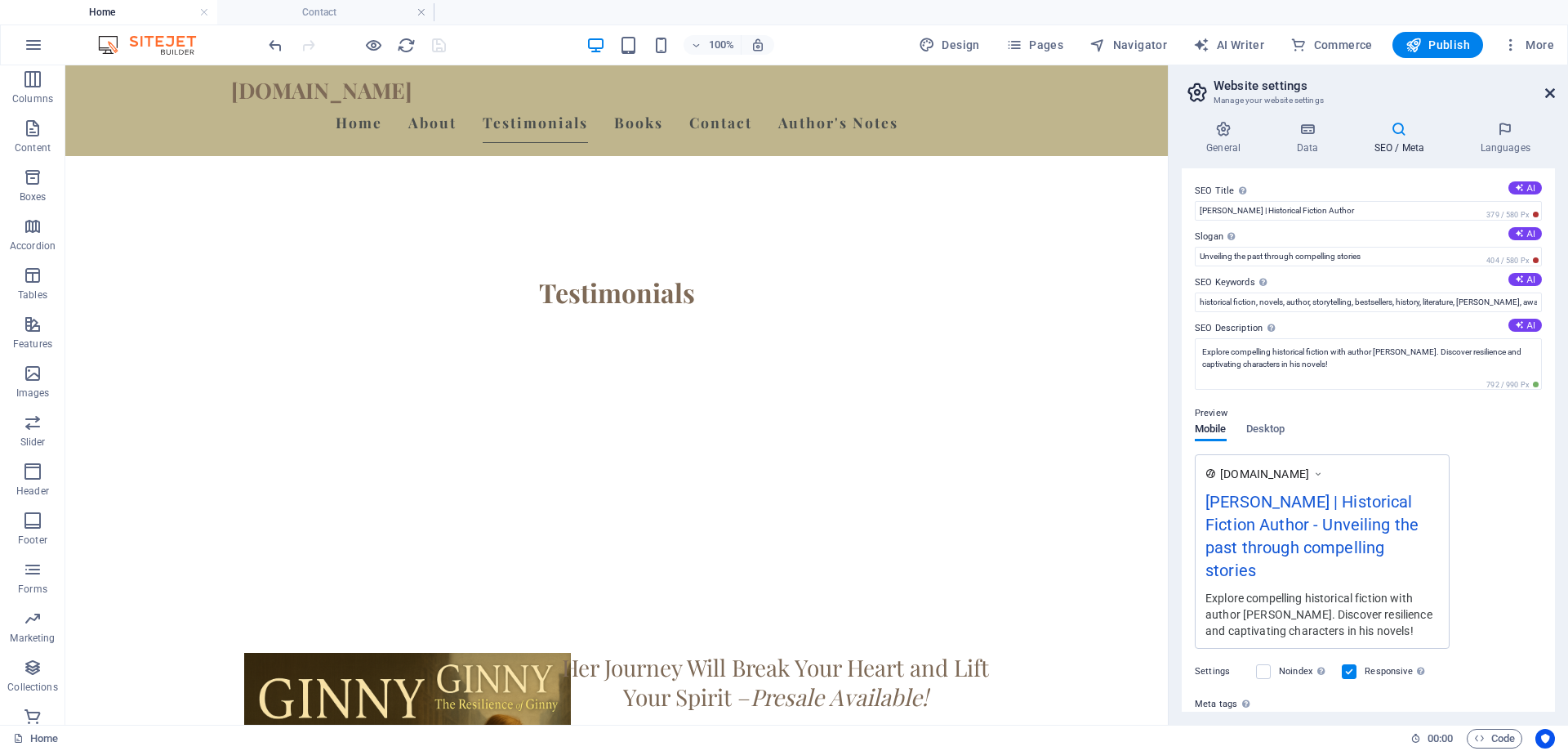
click at [1548, 87] on icon at bounding box center [1549, 93] width 10 height 13
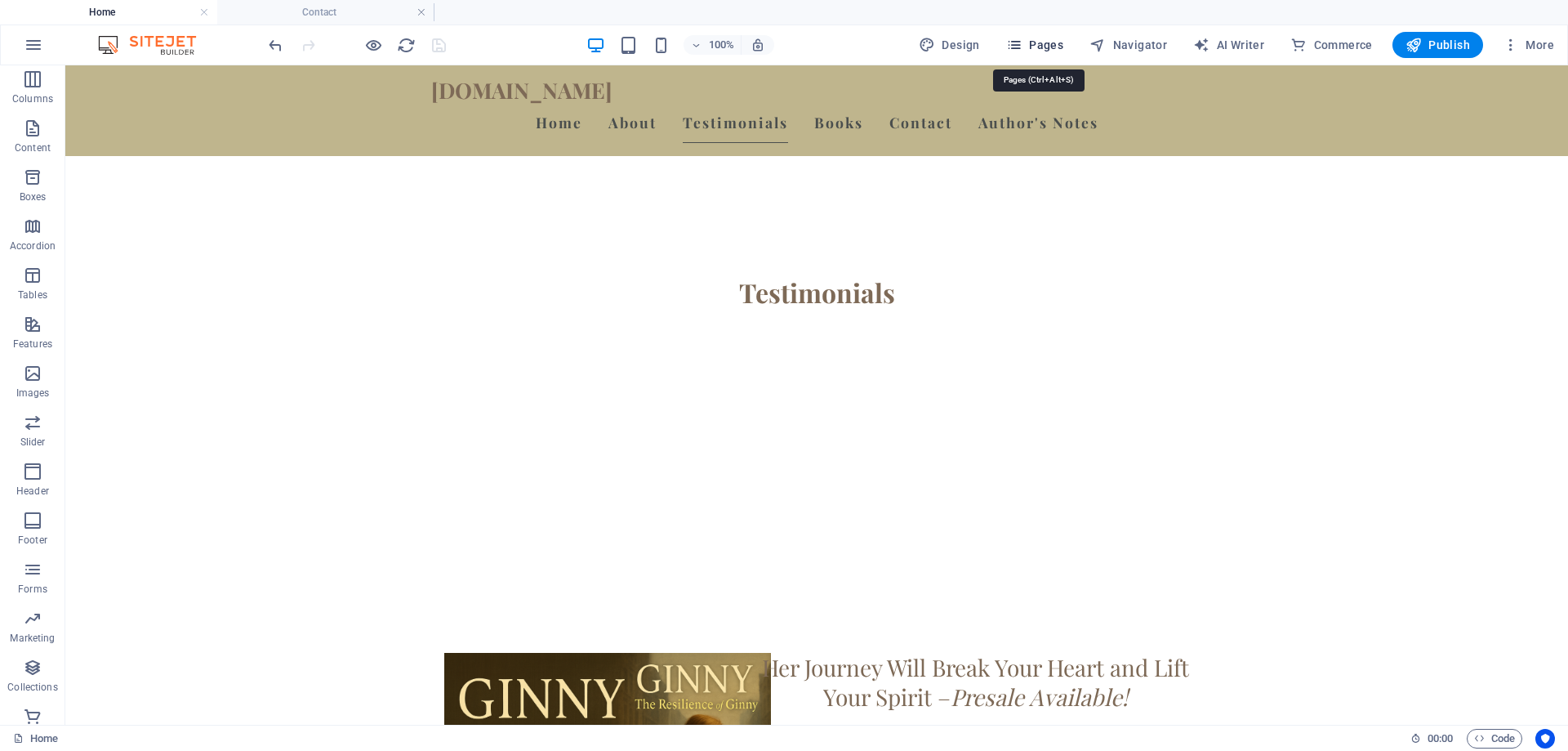
click at [1022, 40] on icon "button" at bounding box center [1014, 45] width 17 height 17
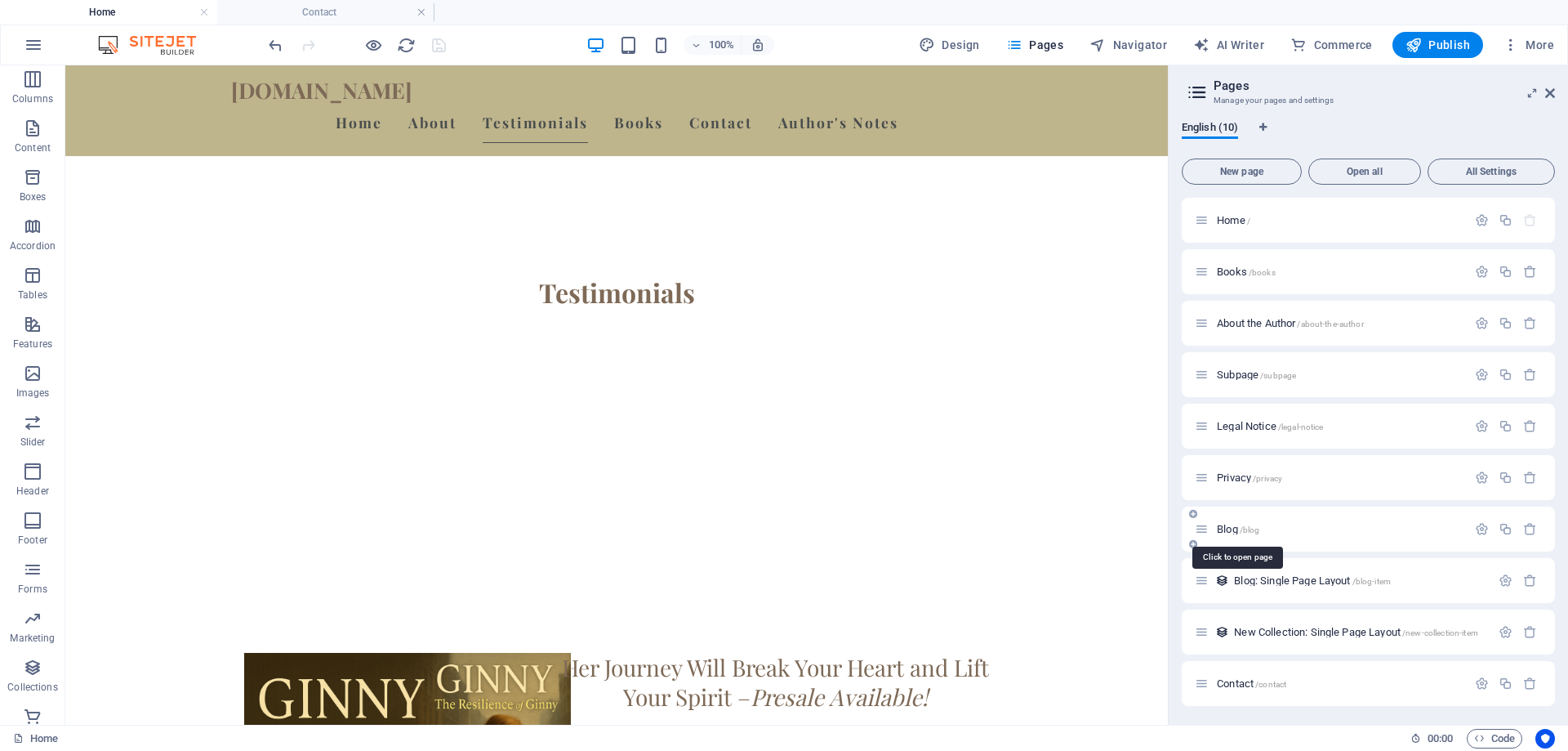
click at [1256, 531] on span "/blog" at bounding box center [1249, 529] width 20 height 9
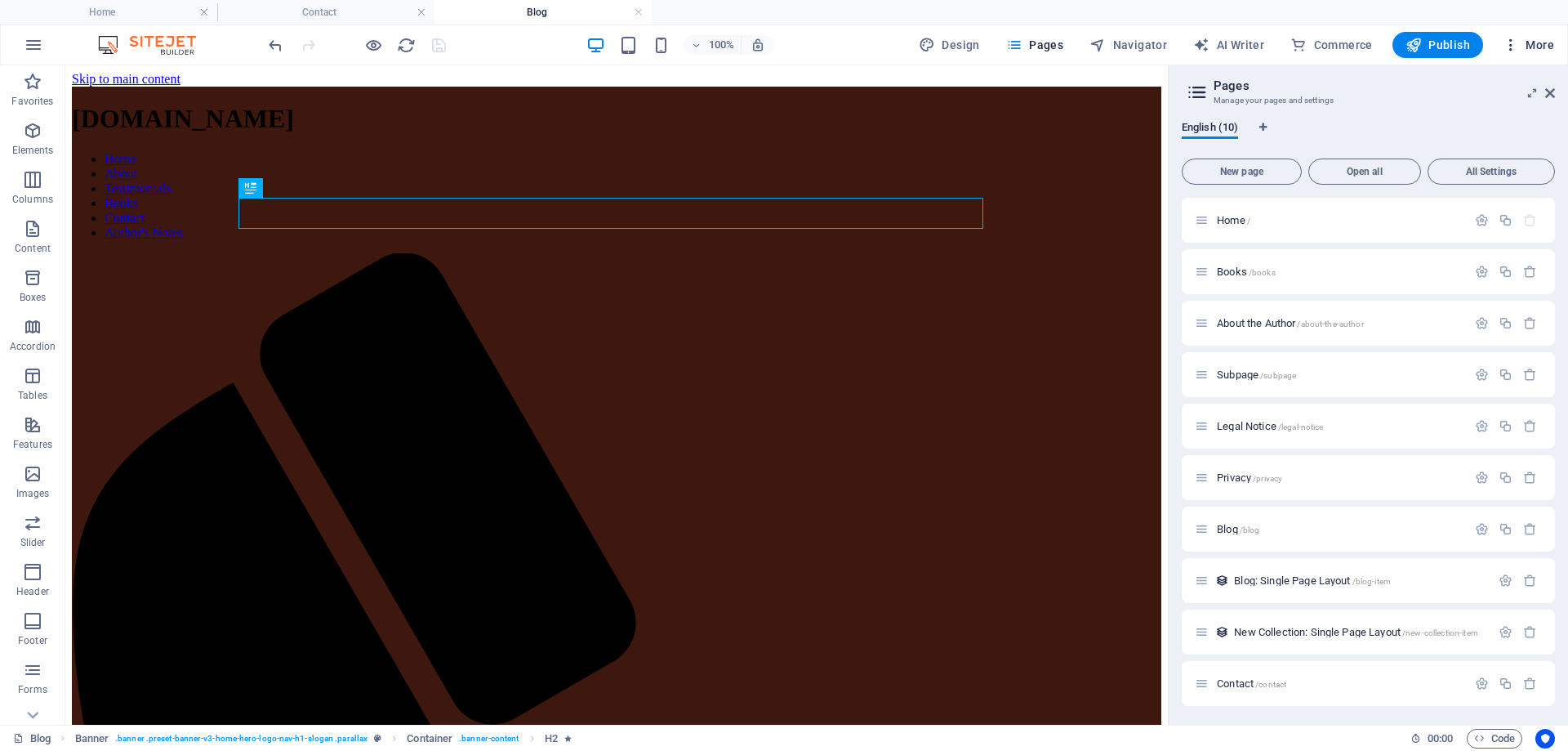
click at [1524, 46] on span "More" at bounding box center [1528, 45] width 52 height 17
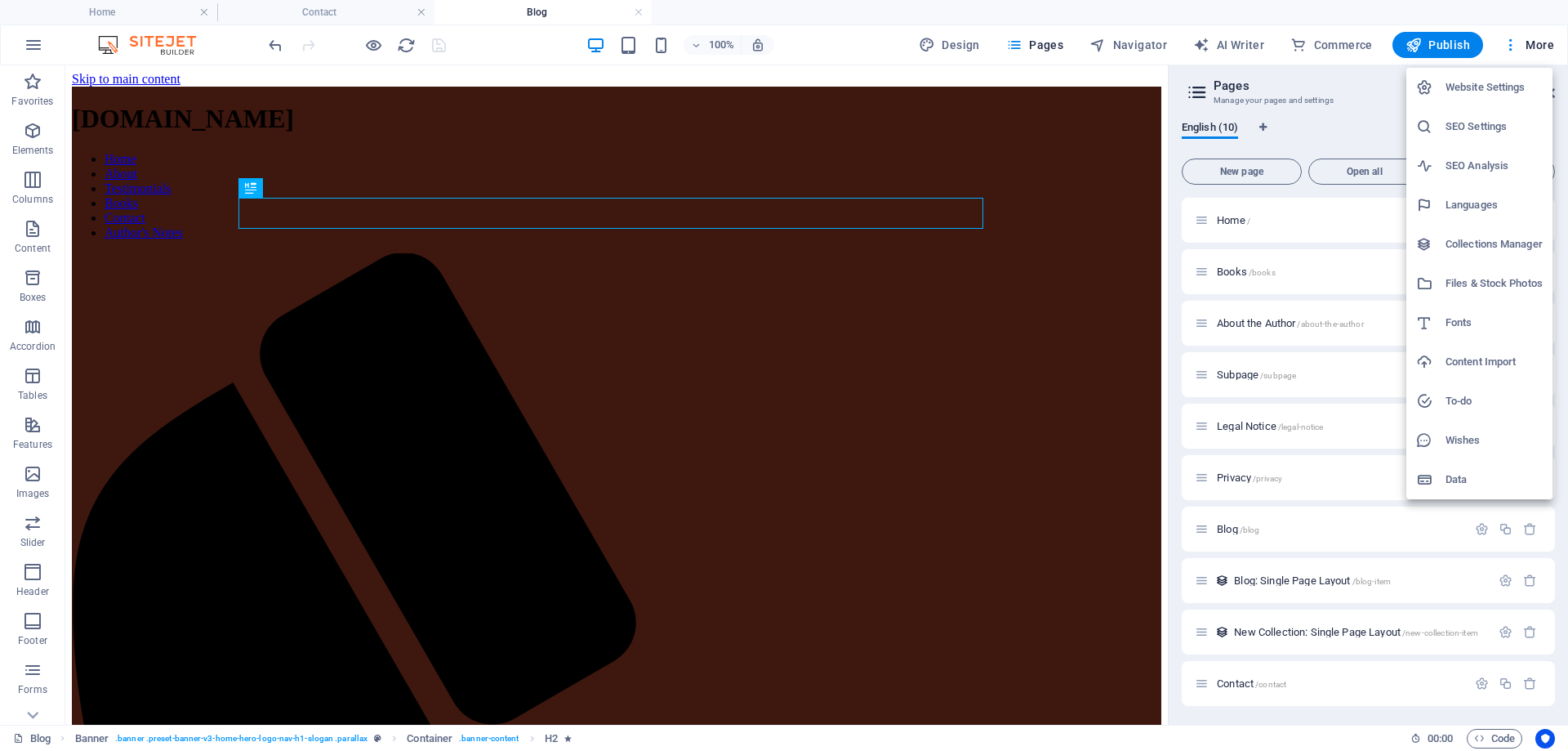
click at [1483, 123] on h6 "SEO Settings" at bounding box center [1494, 127] width 98 height 20
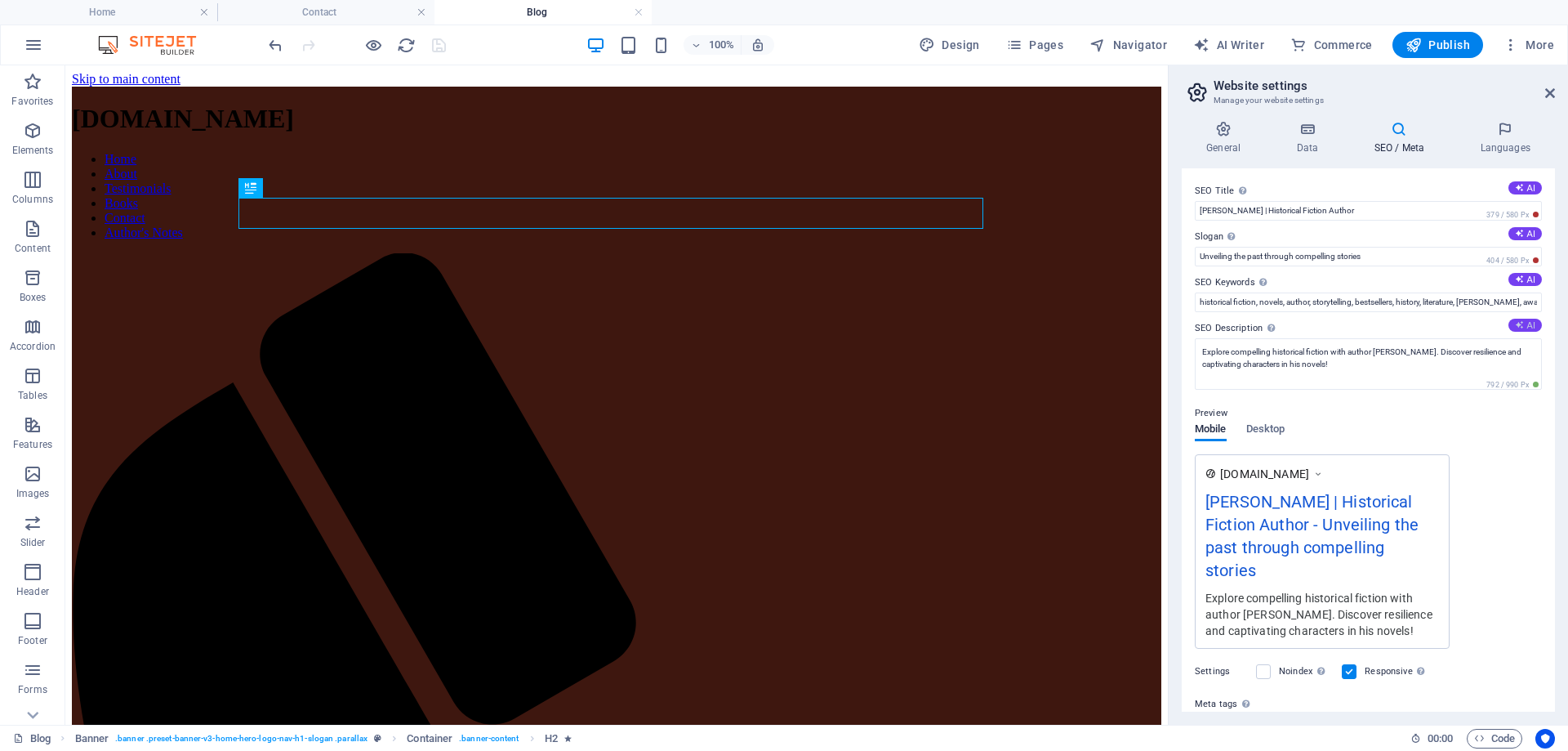
click at [1519, 324] on icon at bounding box center [1518, 324] width 9 height 9
click at [1197, 349] on textarea "Explore historical fiction by award-winning author [PERSON_NAME]. Discover stor…" at bounding box center [1368, 364] width 347 height 52
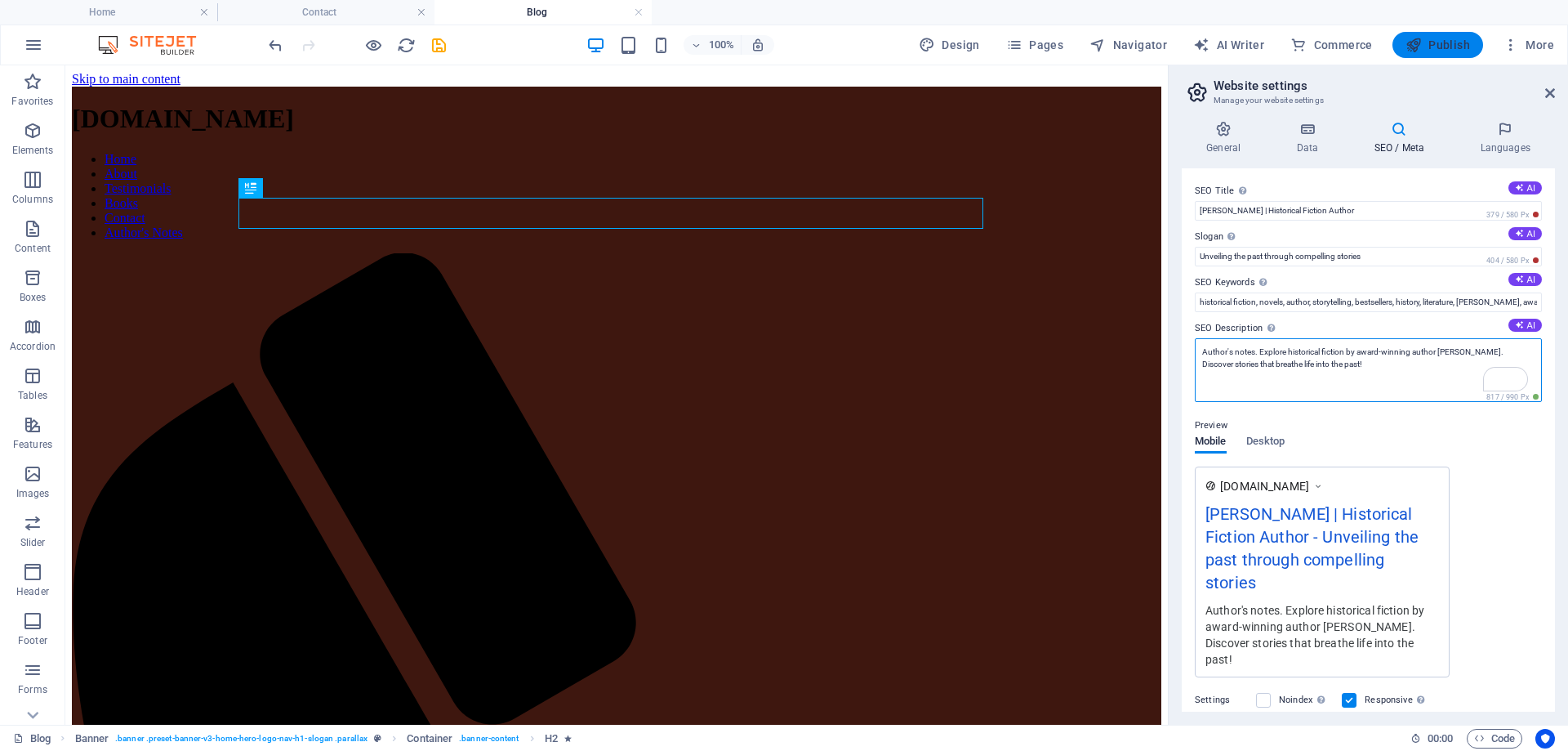
type textarea "Author's notes. Explore historical fiction by award-winning author [PERSON_NAME…"
click at [1443, 46] on span "Publish" at bounding box center [1437, 45] width 64 height 17
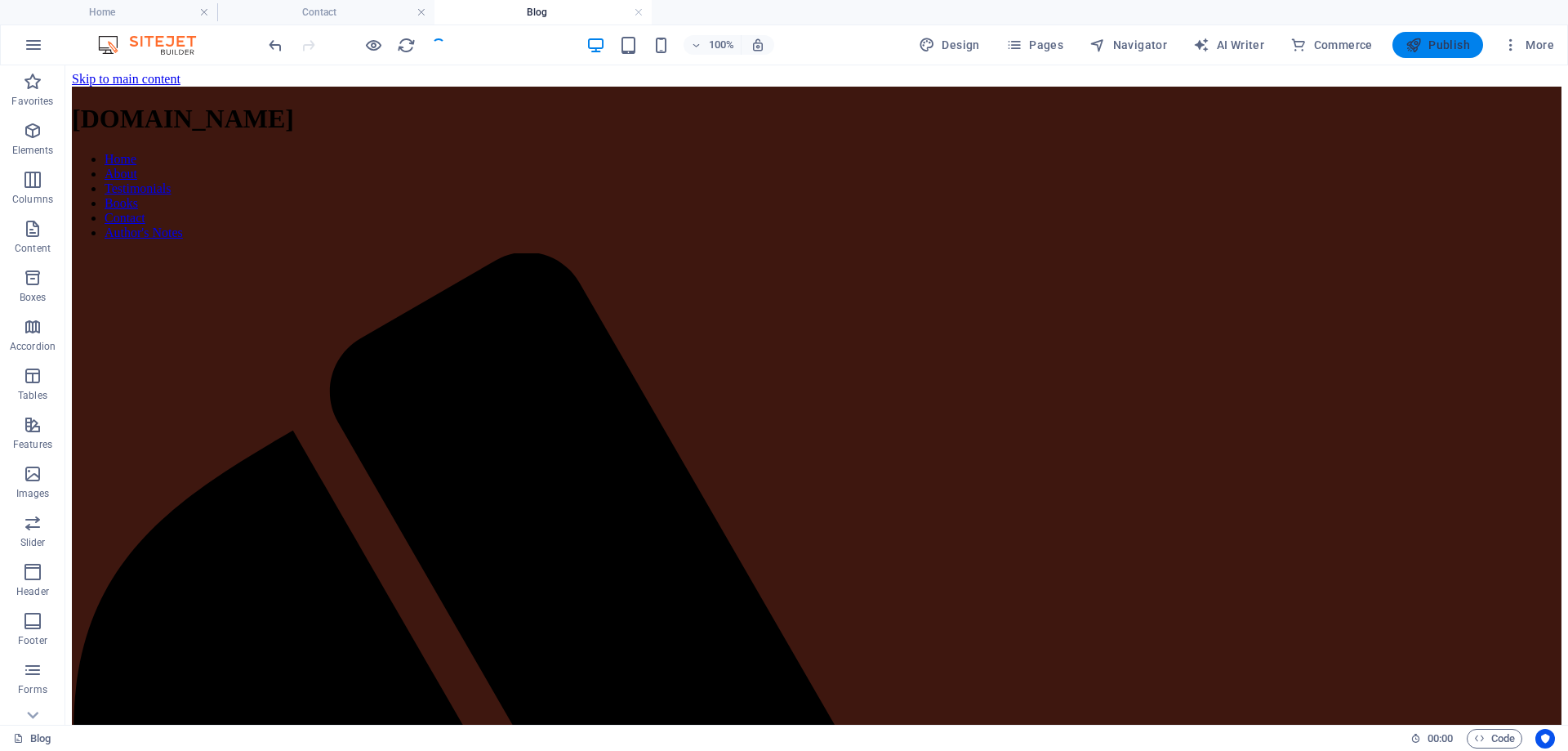
click at [1443, 46] on span "Publish" at bounding box center [1437, 45] width 64 height 17
